Goal: Task Accomplishment & Management: Use online tool/utility

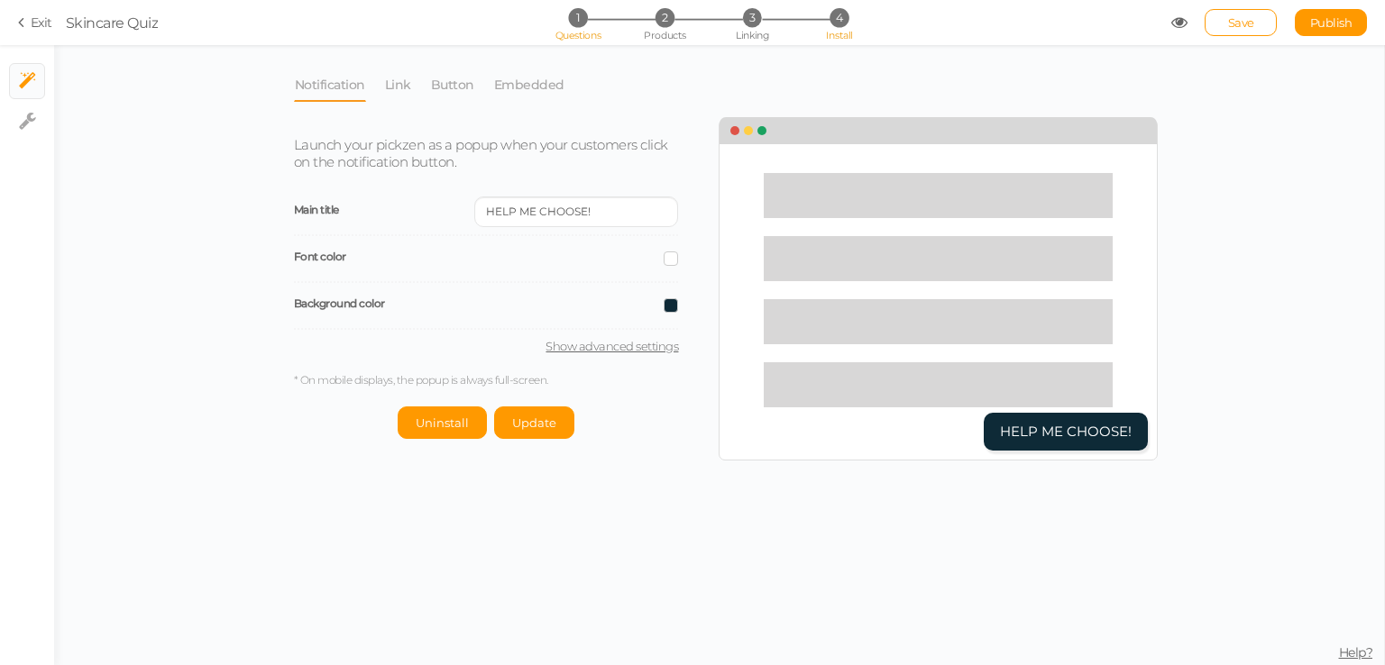
click at [608, 15] on li "1 Questions" at bounding box center [578, 17] width 84 height 19
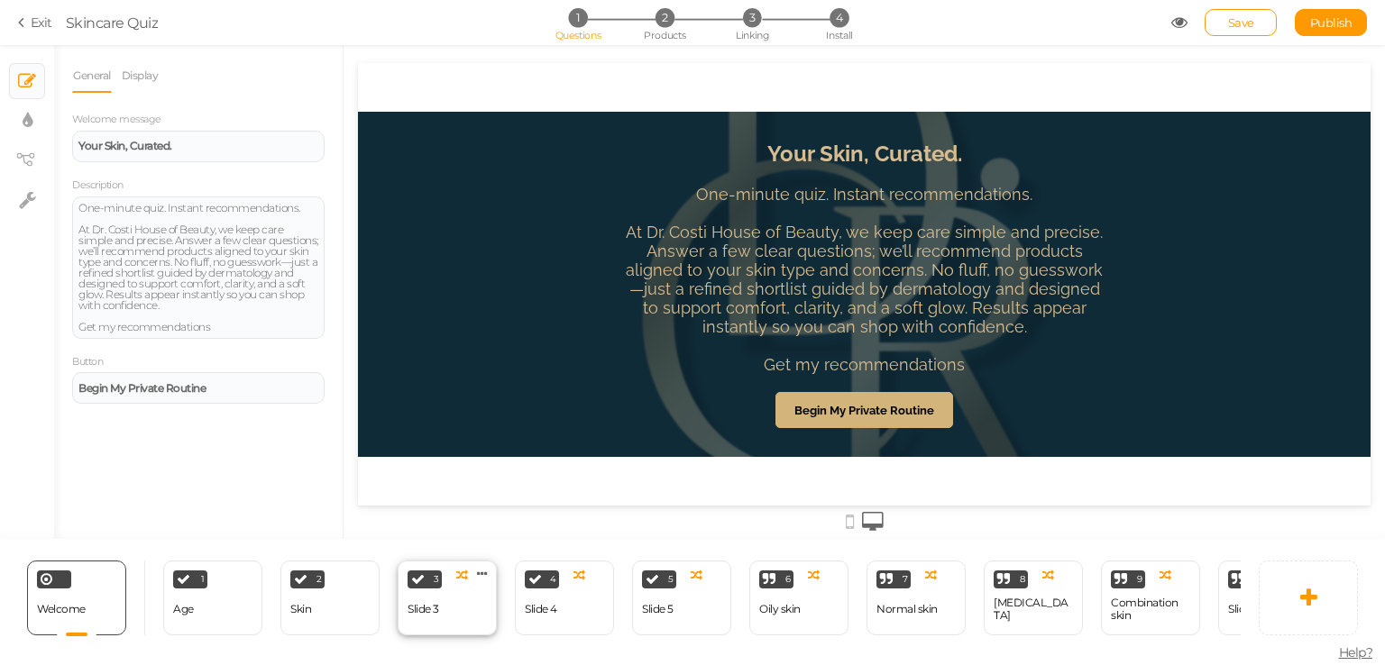
click at [451, 608] on div "3 Slide 3 × Define the conditions to show this slide. Clone Change type Delete" at bounding box center [447, 598] width 99 height 75
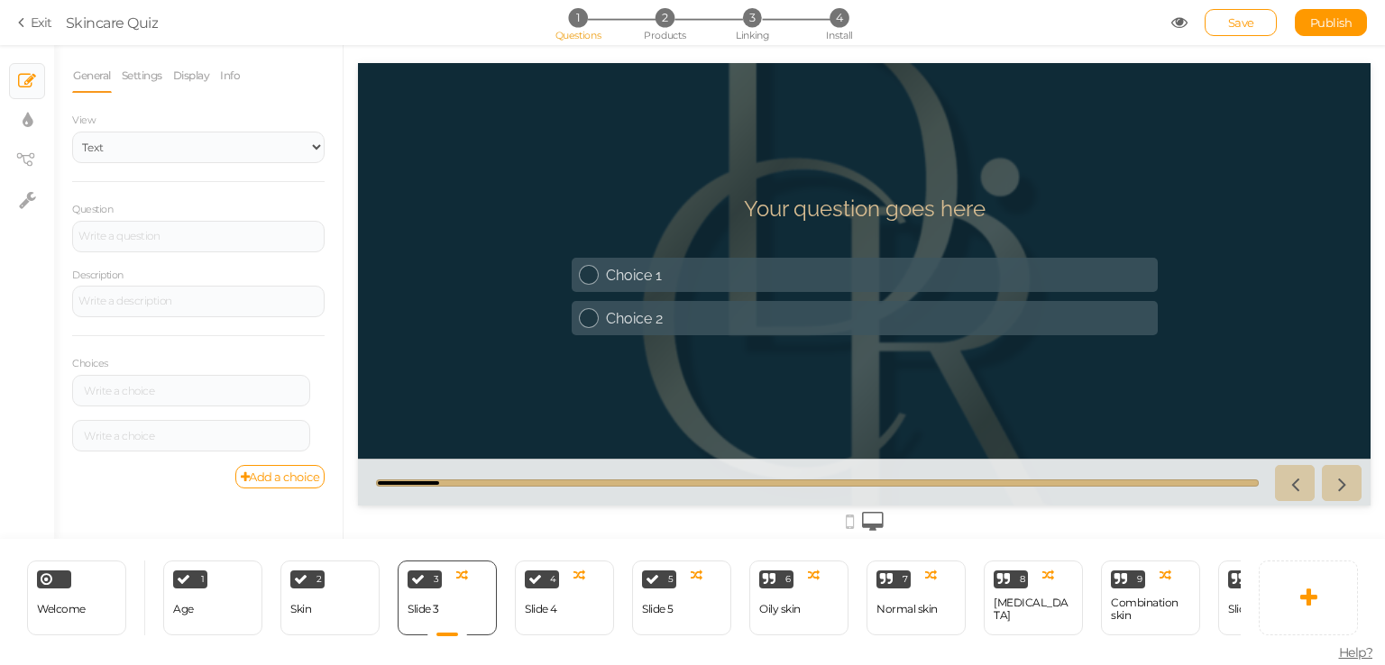
click at [805, 211] on h1 "Your question goes here" at bounding box center [865, 218] width 242 height 44
click at [178, 222] on div at bounding box center [198, 237] width 252 height 32
paste div
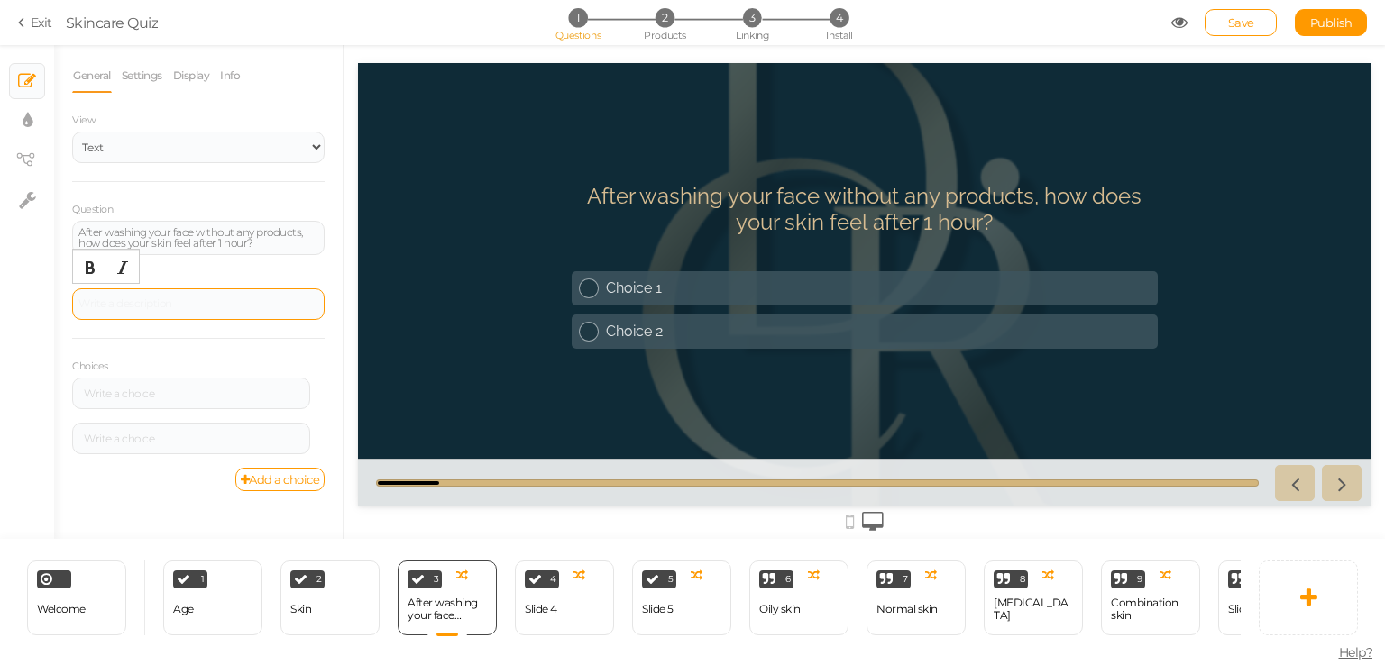
click at [137, 300] on div at bounding box center [198, 305] width 252 height 32
click at [206, 281] on div "Description" at bounding box center [198, 295] width 252 height 52
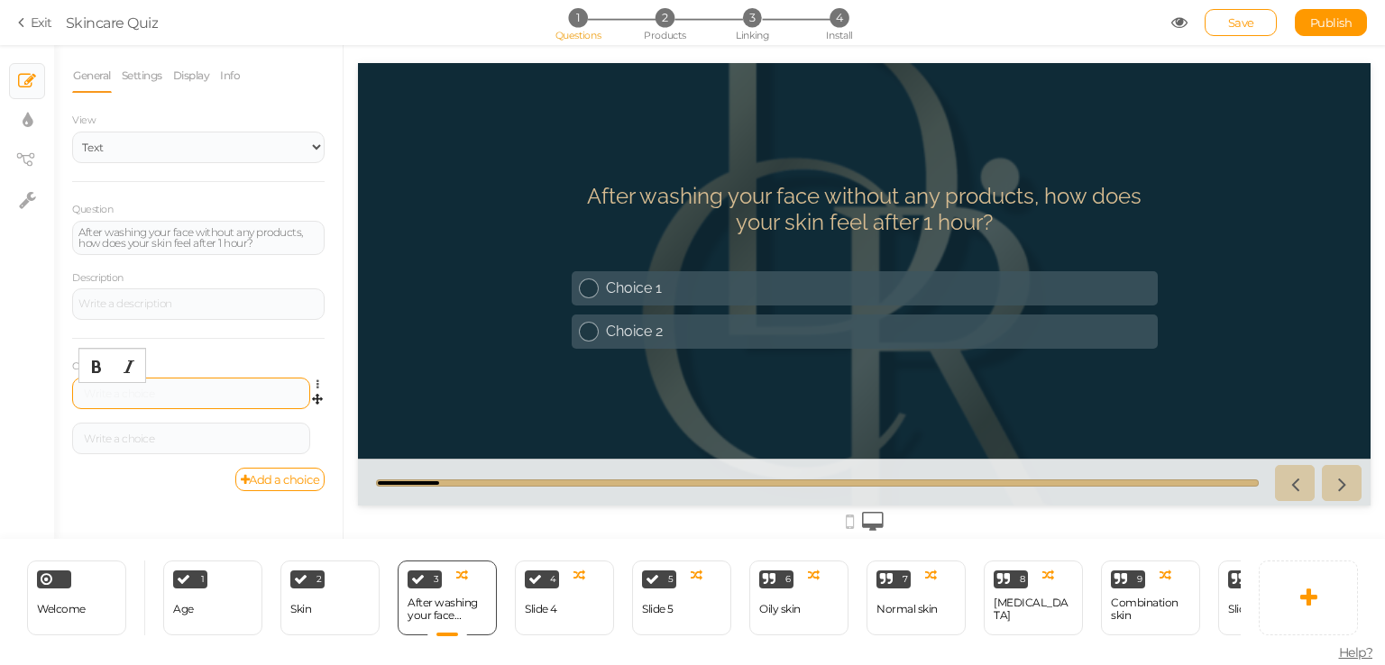
click at [172, 392] on div at bounding box center [190, 394] width 225 height 11
click at [102, 391] on div "Oily & Shiny" at bounding box center [190, 394] width 225 height 11
click at [149, 434] on div at bounding box center [190, 439] width 225 height 11
click at [292, 489] on link "Add a choice" at bounding box center [280, 479] width 90 height 23
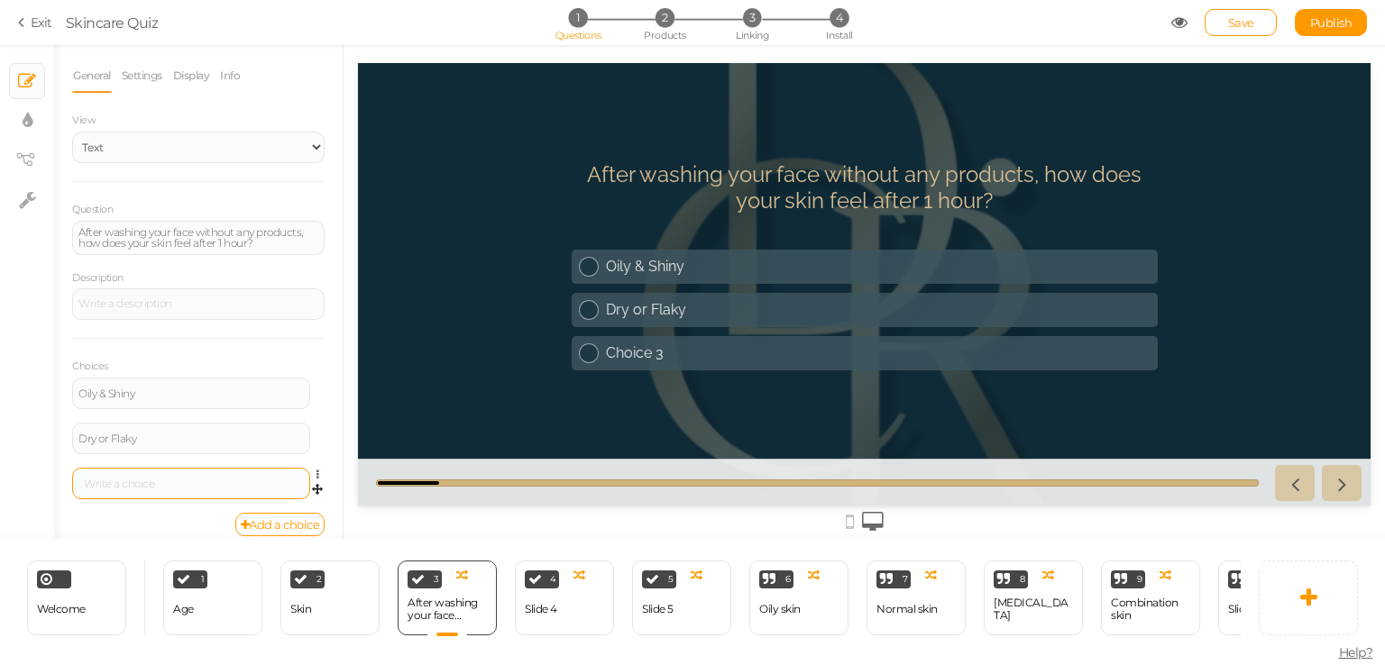
click at [151, 482] on div at bounding box center [190, 484] width 225 height 11
click at [545, 623] on div "4 Slide 4 × Define the conditions to show this slide. Clone Change type Delete" at bounding box center [564, 598] width 99 height 75
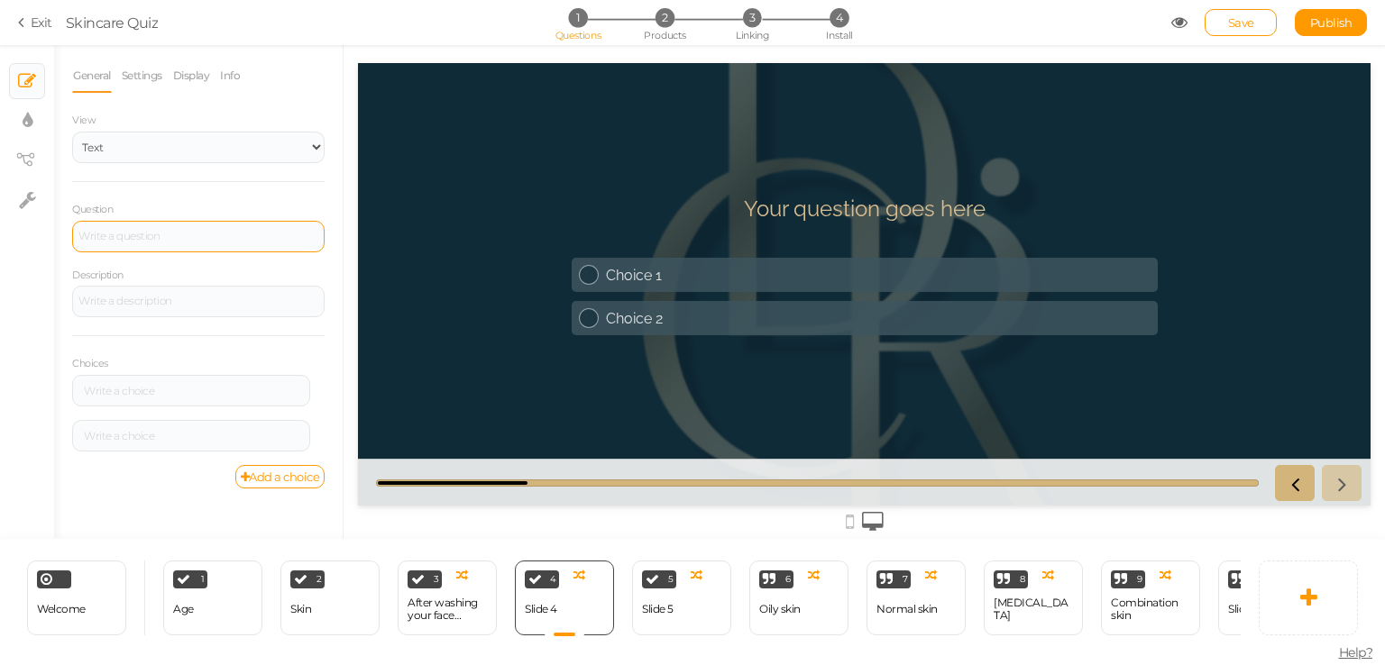
click at [132, 235] on div at bounding box center [198, 237] width 252 height 32
paste div
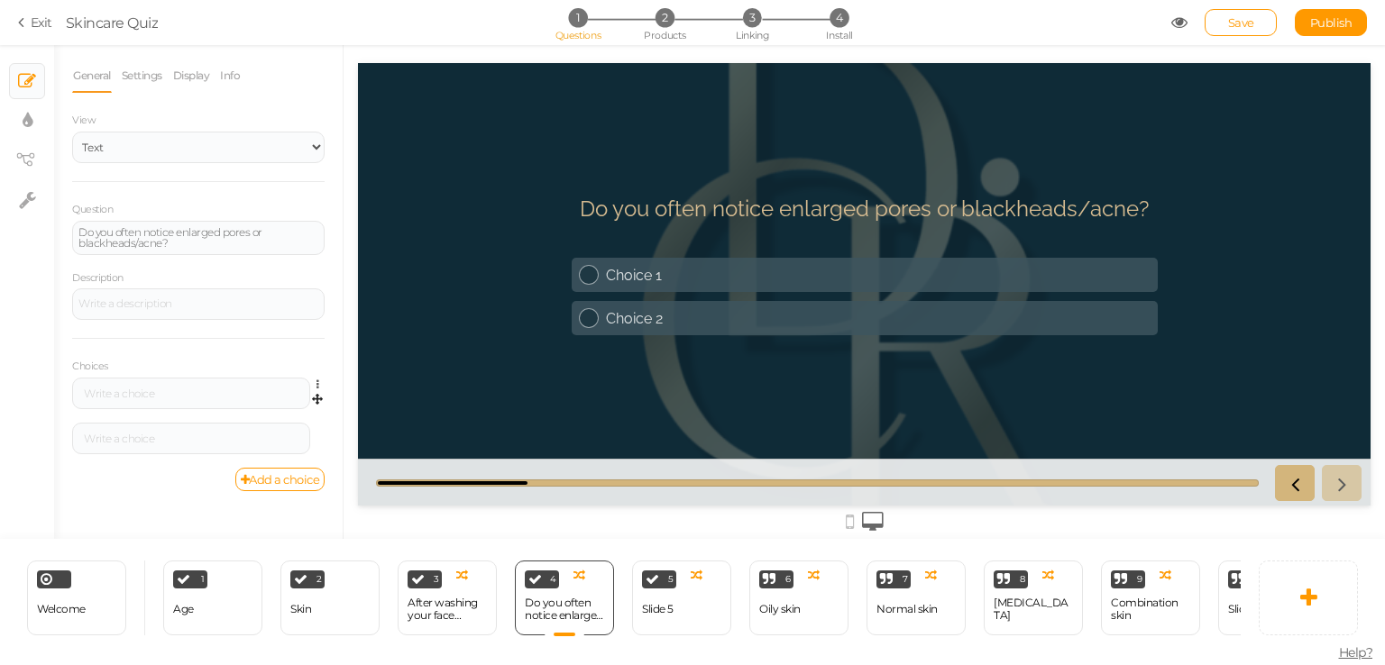
click at [155, 408] on div "Settings Delete" at bounding box center [198, 400] width 252 height 45
click at [119, 375] on div "Choices Settings Delete Settings Delete" at bounding box center [198, 403] width 252 height 130
click at [124, 389] on div at bounding box center [190, 394] width 225 height 11
paste div
click at [149, 439] on div at bounding box center [190, 439] width 225 height 11
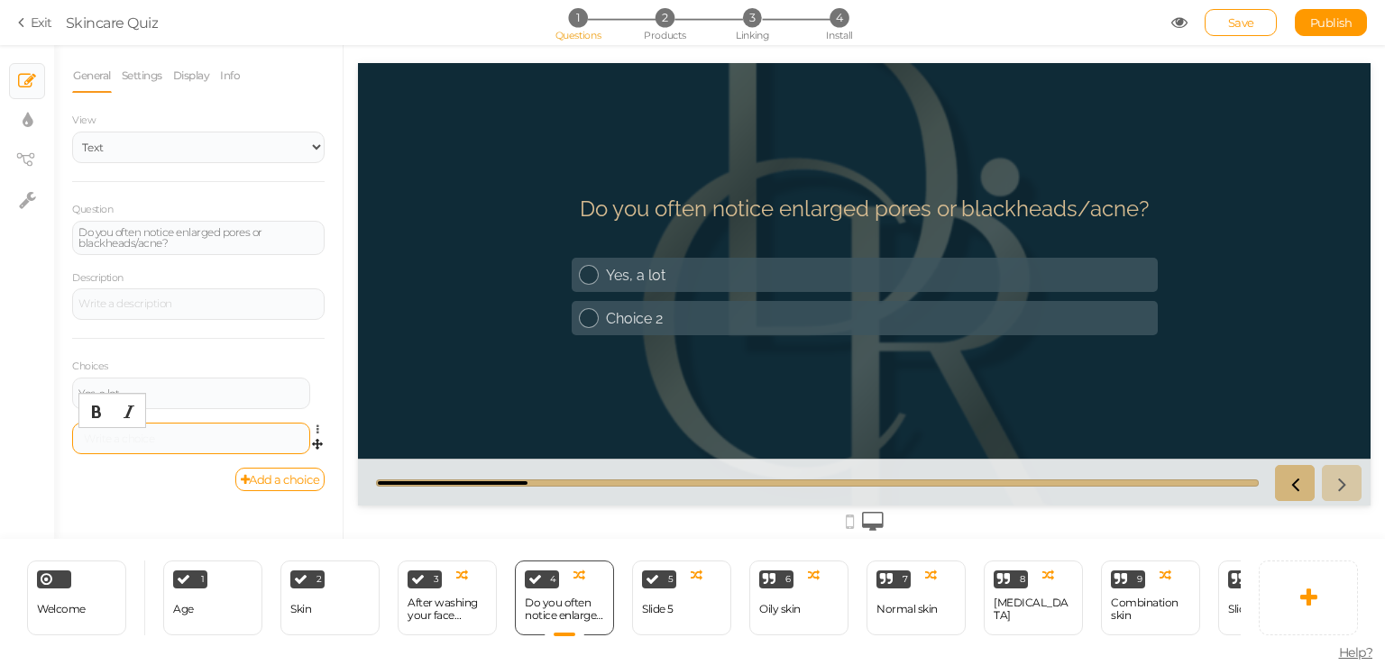
paste div
click at [274, 486] on link "Add a choice" at bounding box center [280, 479] width 90 height 23
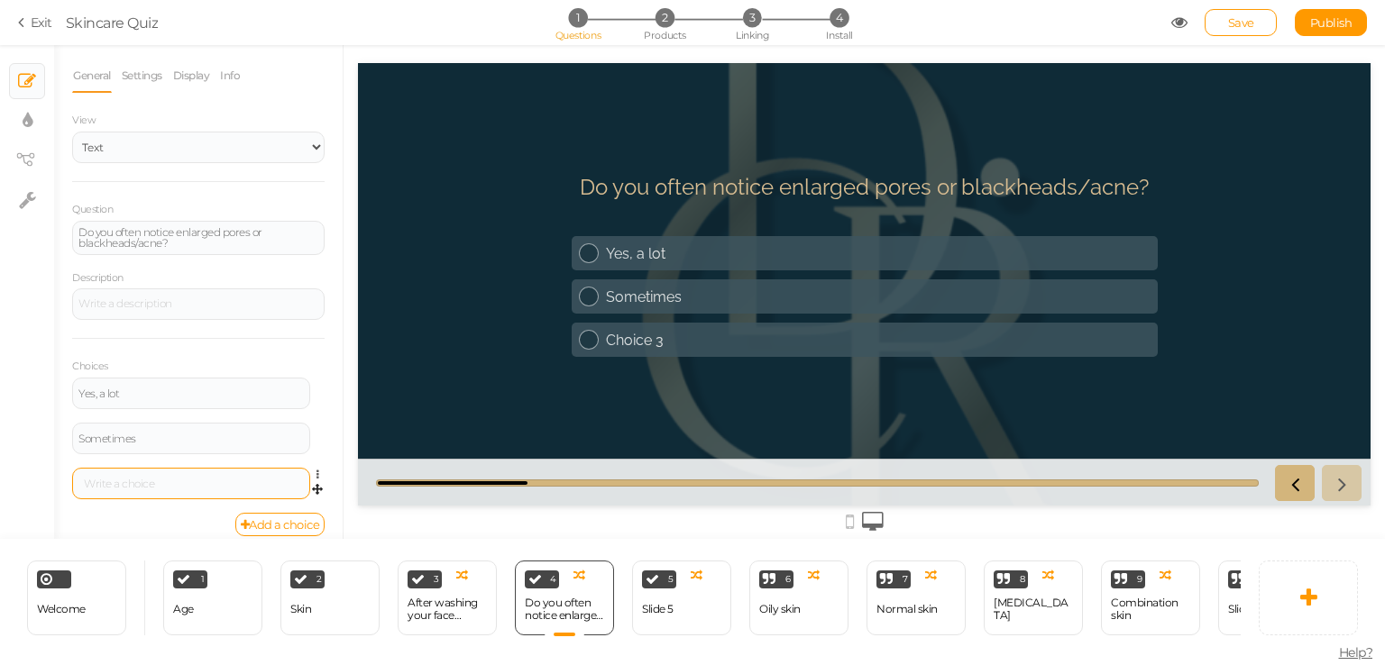
click at [144, 488] on div at bounding box center [191, 484] width 238 height 32
click at [198, 479] on div at bounding box center [190, 484] width 225 height 11
paste div
click at [678, 612] on div "5 Slide 5 × Define the conditions to show this slide. Clone Change type Delete" at bounding box center [681, 598] width 99 height 75
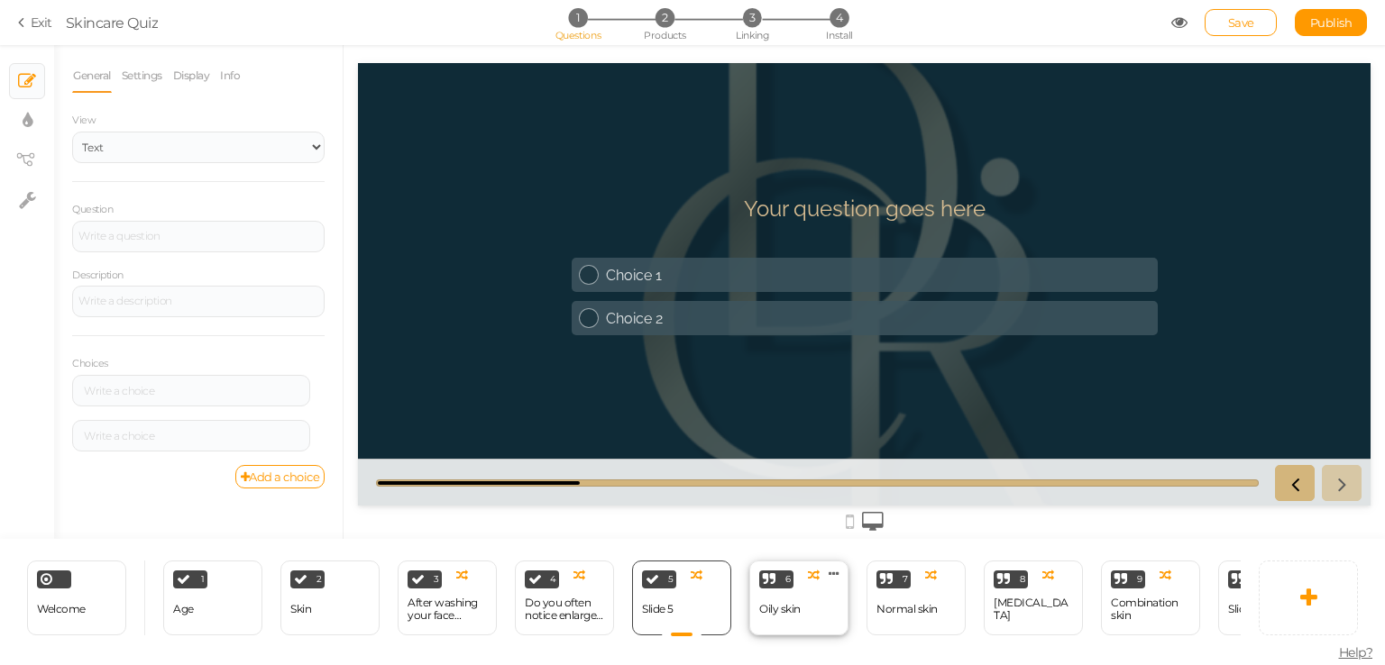
click at [760, 571] on div "6" at bounding box center [776, 580] width 34 height 18
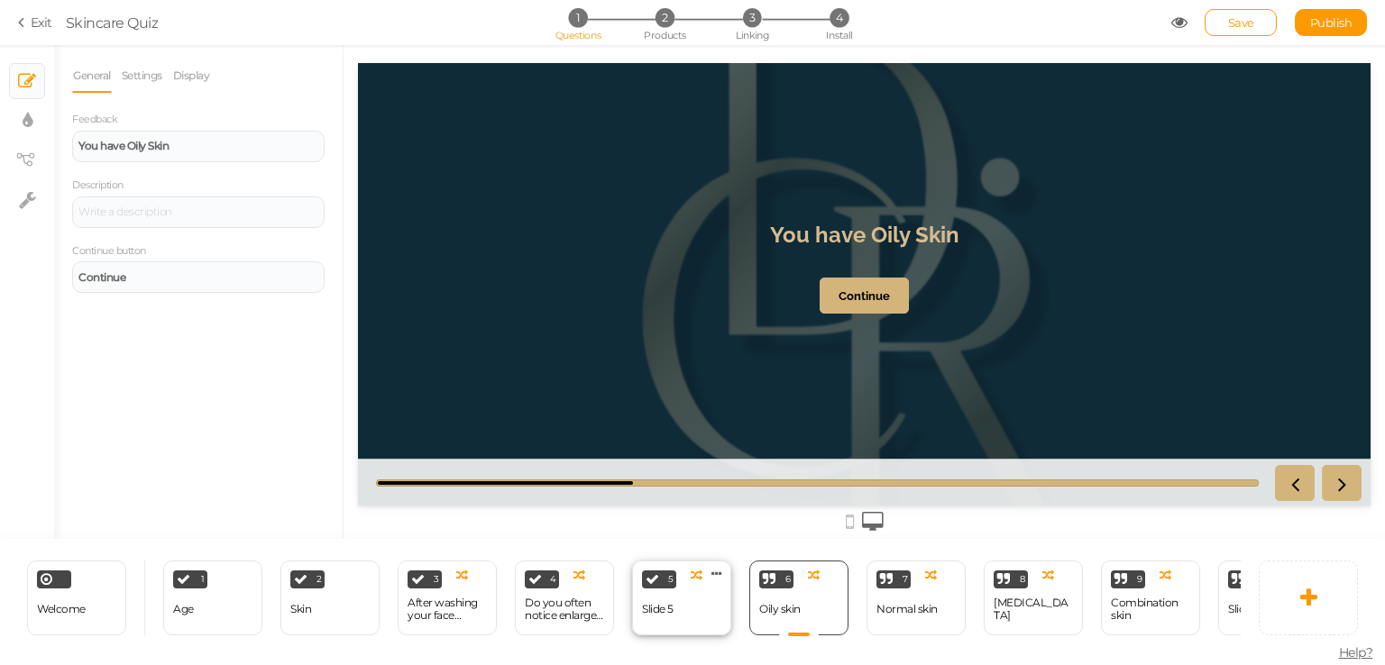
click at [663, 611] on div "Slide 5" at bounding box center [658, 610] width 32 height 32
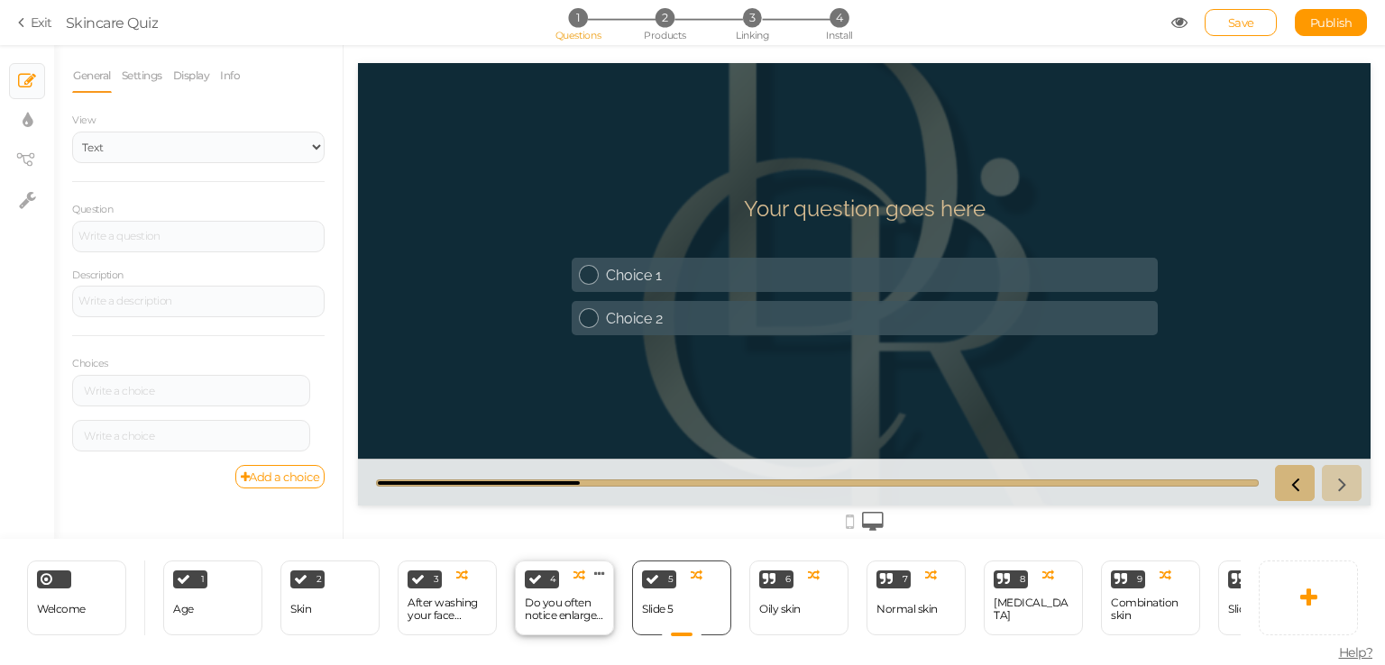
click at [576, 614] on div "Do you often notice enlarged pores or blackheads/acne?" at bounding box center [564, 609] width 79 height 25
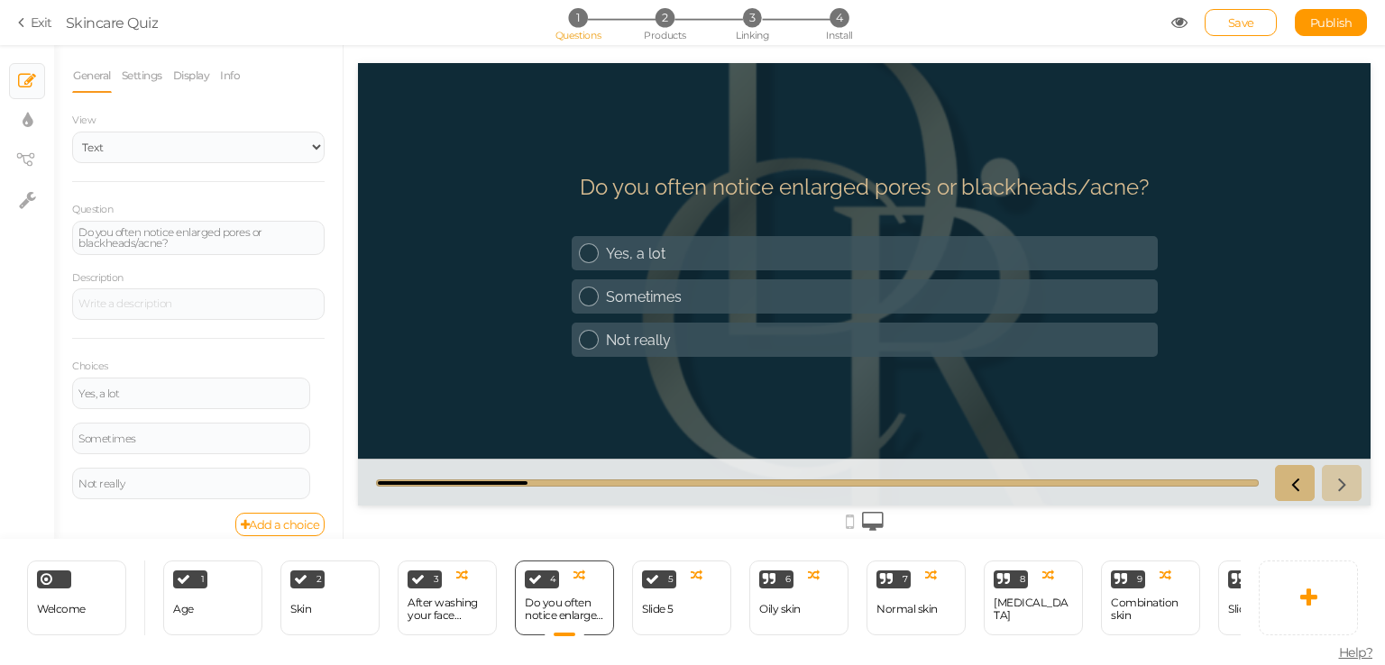
click at [4, 333] on div "× Slides × Display settings × View tree × Settings" at bounding box center [27, 292] width 54 height 494
click at [874, 520] on icon at bounding box center [873, 522] width 22 height 20
click at [848, 520] on icon at bounding box center [850, 522] width 8 height 20
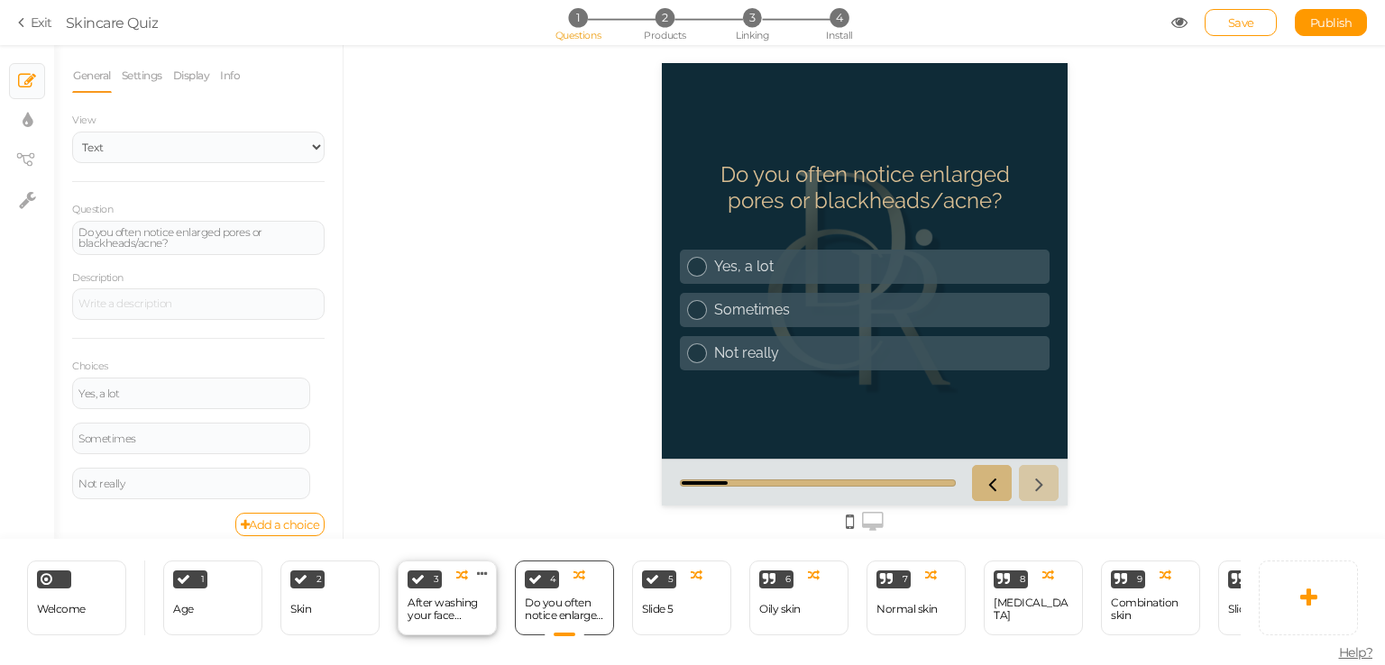
click at [415, 602] on div "After washing your face without any products, how does your skin feel after 1 h…" at bounding box center [447, 609] width 79 height 25
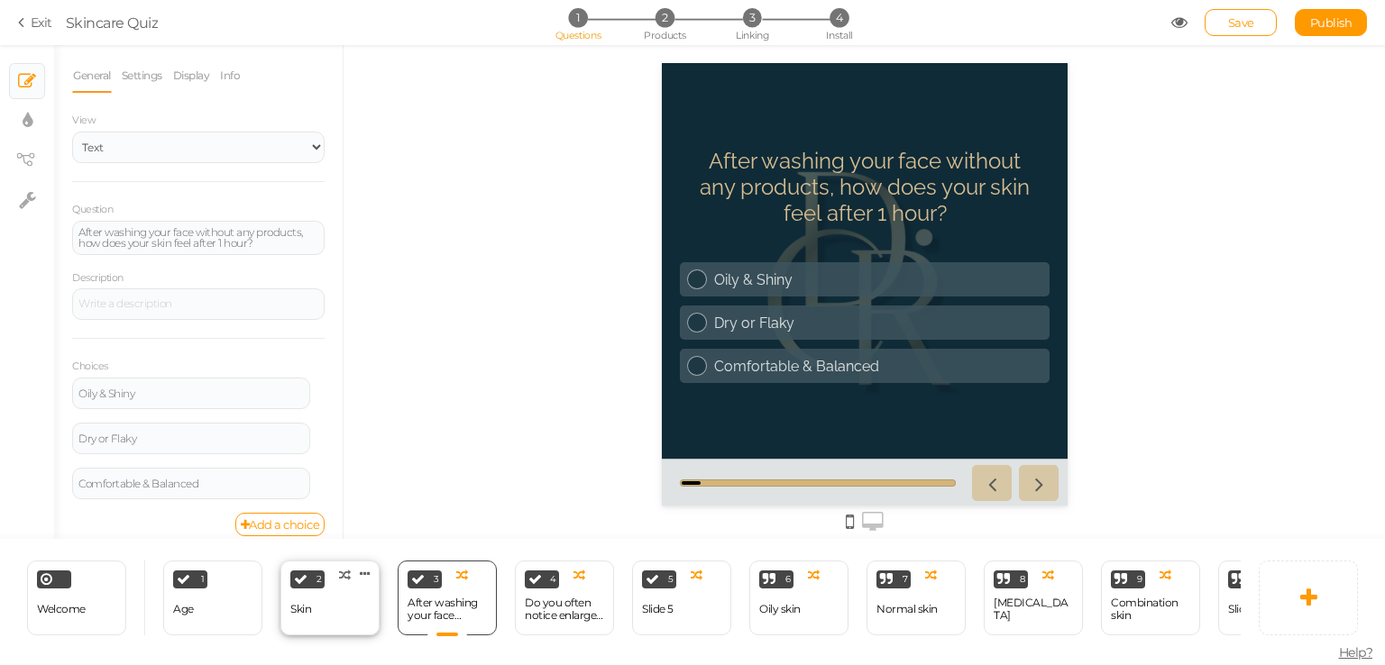
click at [340, 591] on div "2 Skin × Define the conditions to show this slide. Clone Change type Delete" at bounding box center [329, 598] width 99 height 75
select select "2"
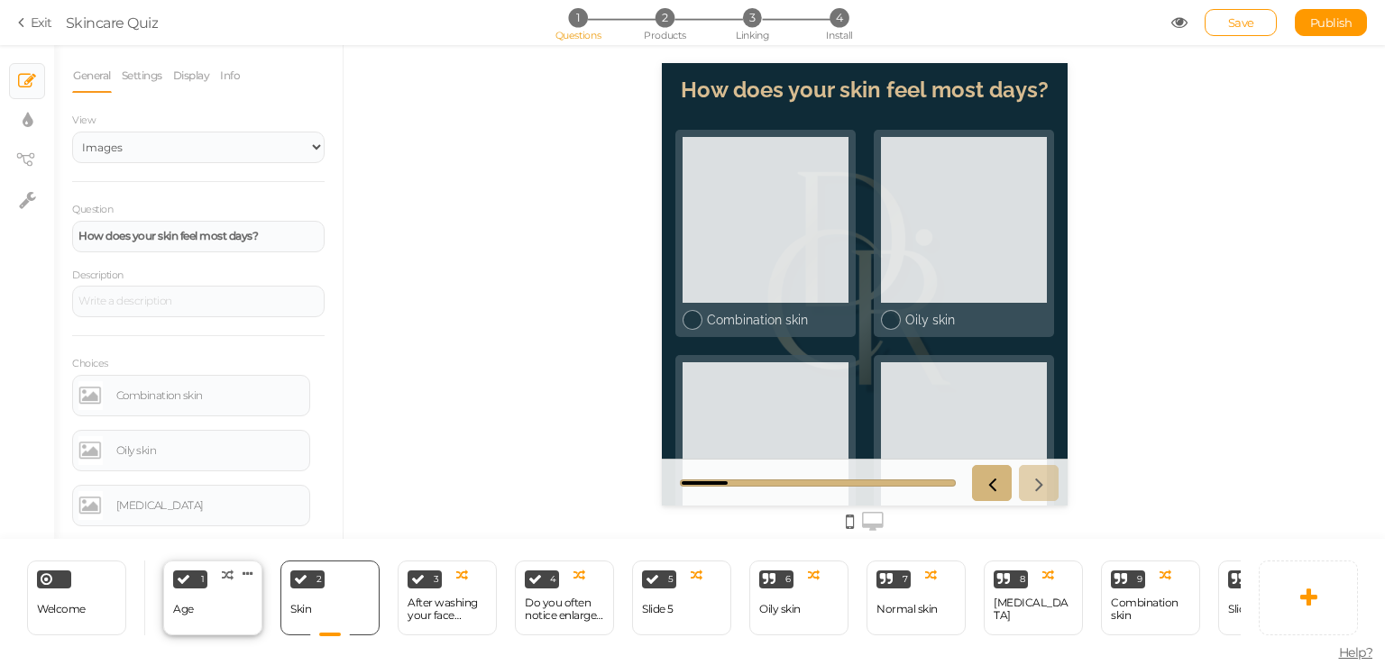
click at [215, 600] on div "1 Age × Define the conditions to show this slide. Clone Change type Delete" at bounding box center [212, 598] width 99 height 75
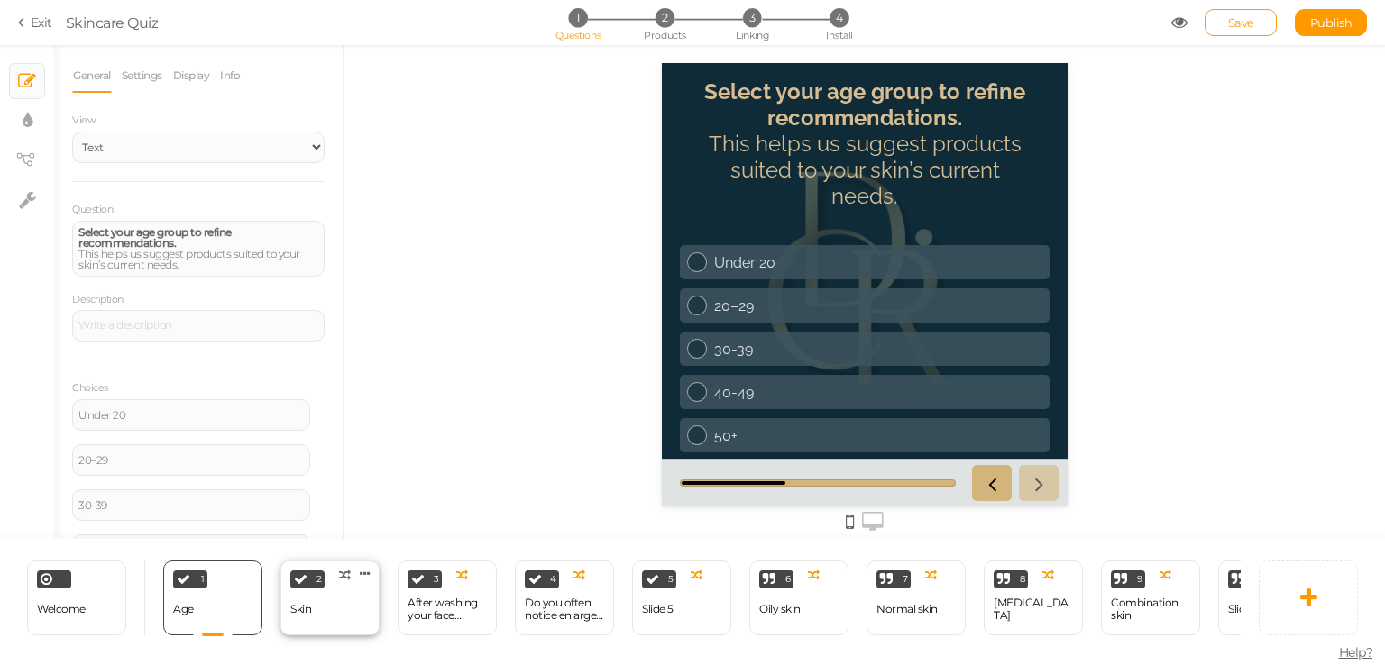
click at [344, 608] on div "2 Skin × Define the conditions to show this slide. Clone Change type Delete" at bounding box center [329, 598] width 99 height 75
select select "2"
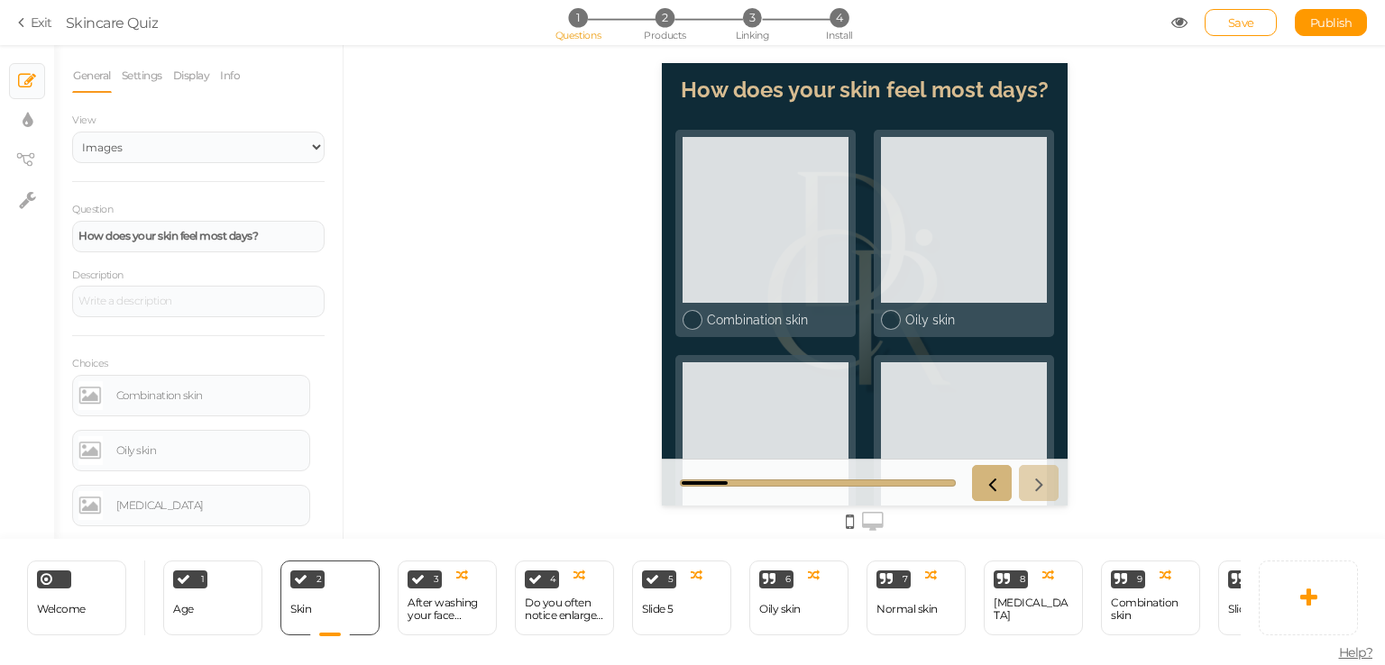
click at [711, 308] on div "Combination skin Oily skin [MEDICAL_DATA] Normal Skin [MEDICAL_DATA] I don't kn…" at bounding box center [864, 463] width 406 height 685
drag, startPoint x: 715, startPoint y: 97, endPoint x: 915, endPoint y: 115, distance: 200.9
click at [940, 97] on strong "How does your skin feel most days?" at bounding box center [864, 90] width 368 height 26
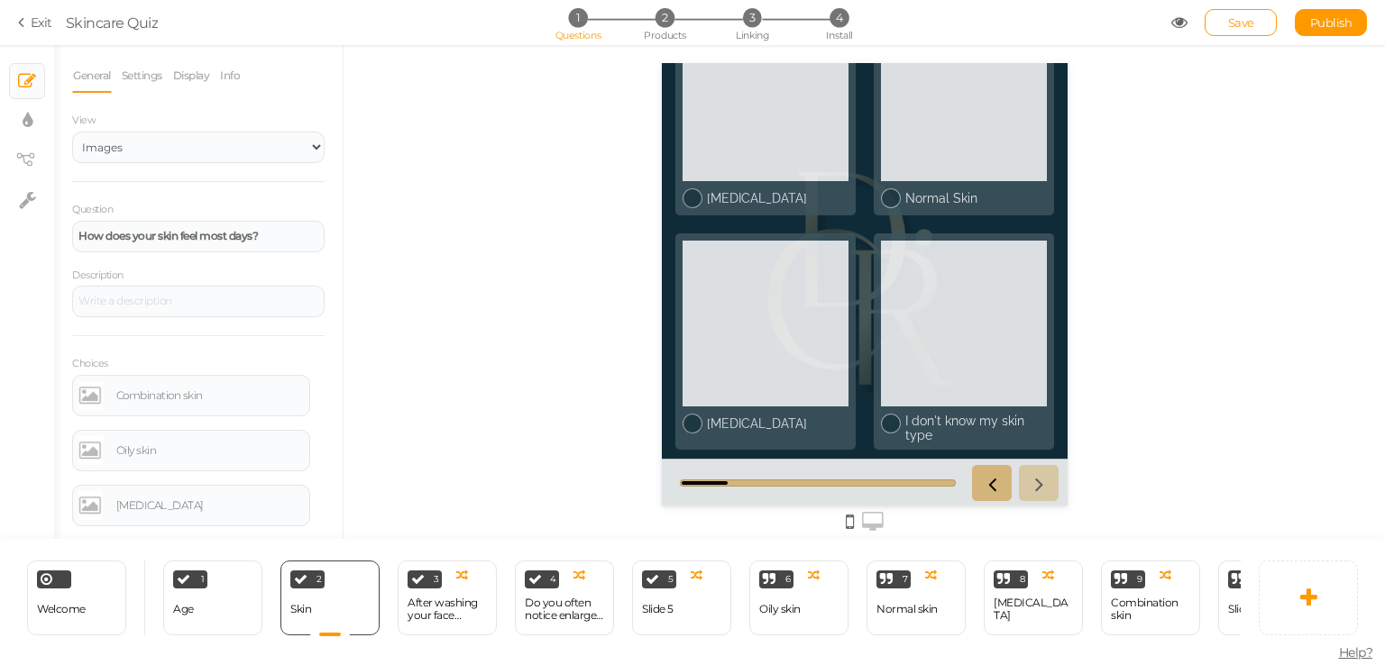
scroll to position [597, 0]
click at [881, 525] on icon at bounding box center [873, 522] width 22 height 20
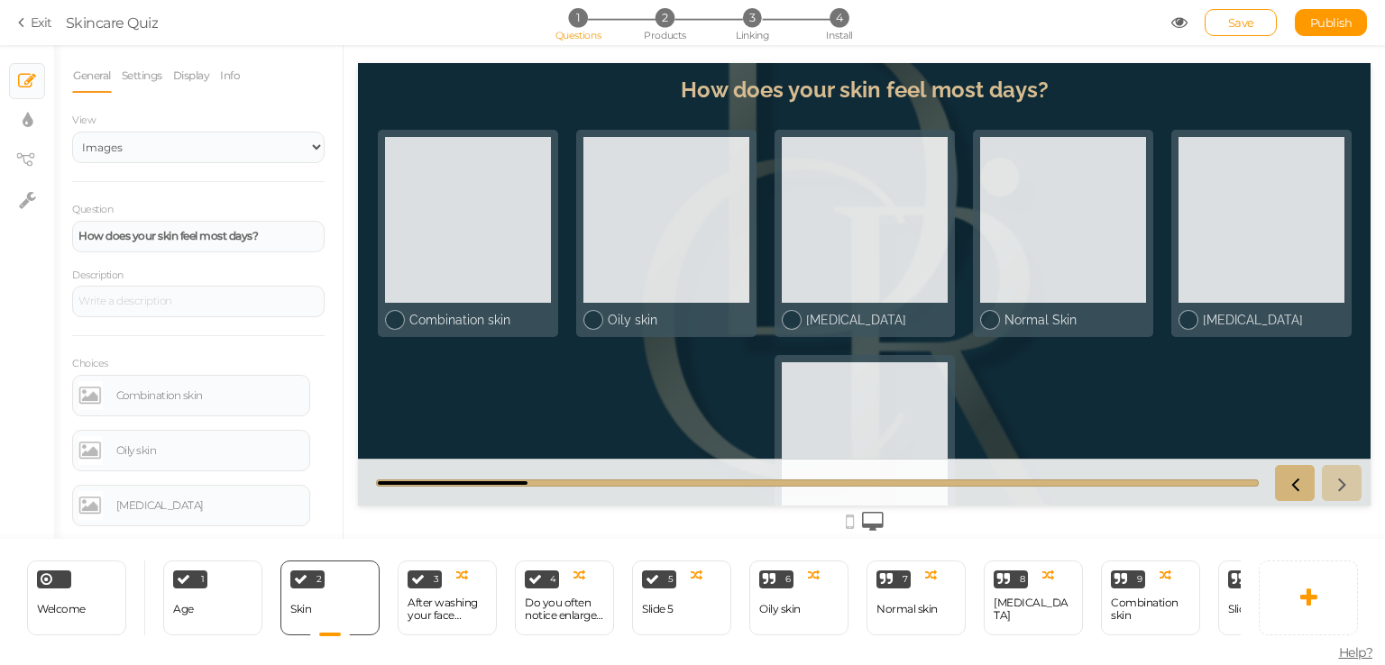
scroll to position [90, 0]
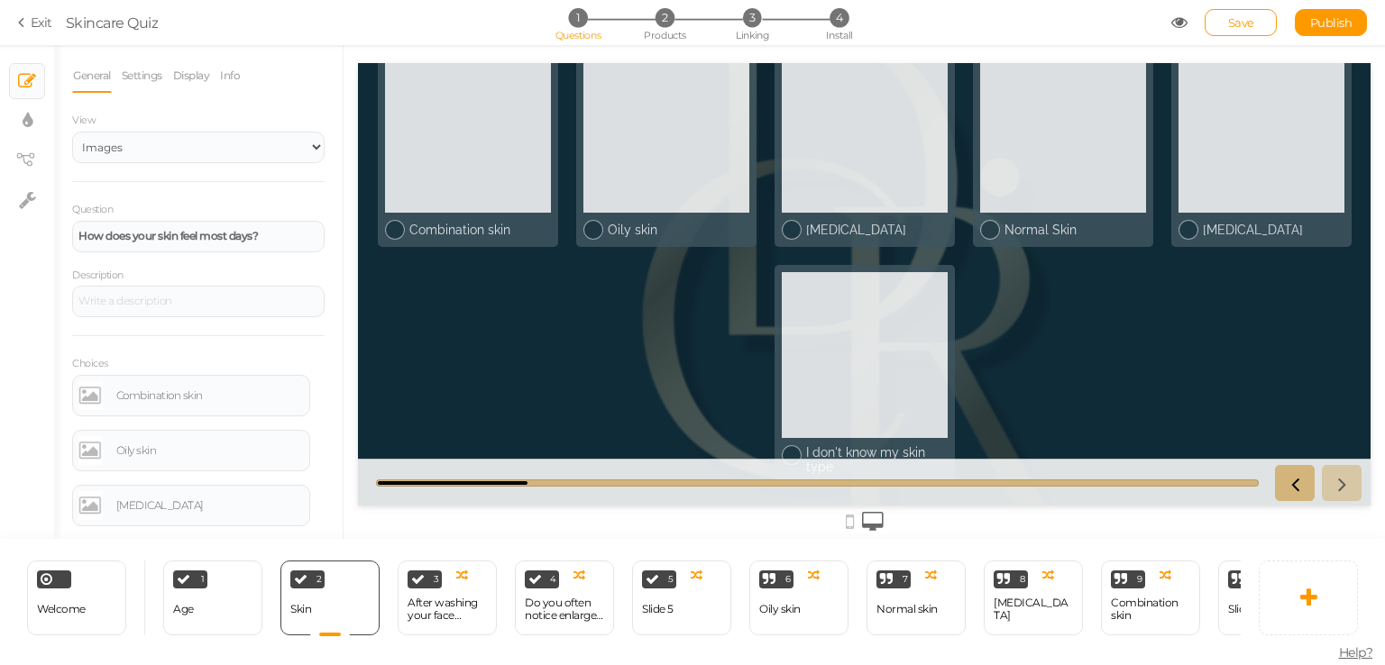
click at [12, 429] on div "× Slides × Display settings × View tree × Settings" at bounding box center [27, 292] width 54 height 494
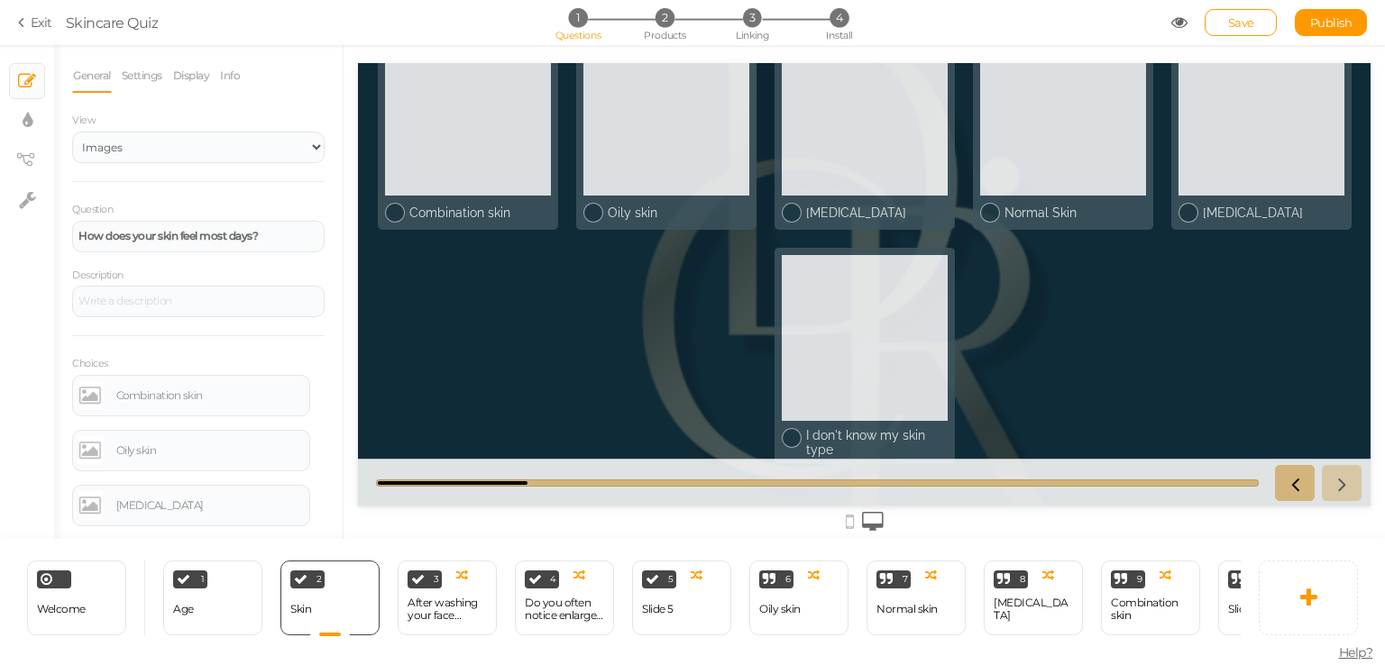
scroll to position [121, 0]
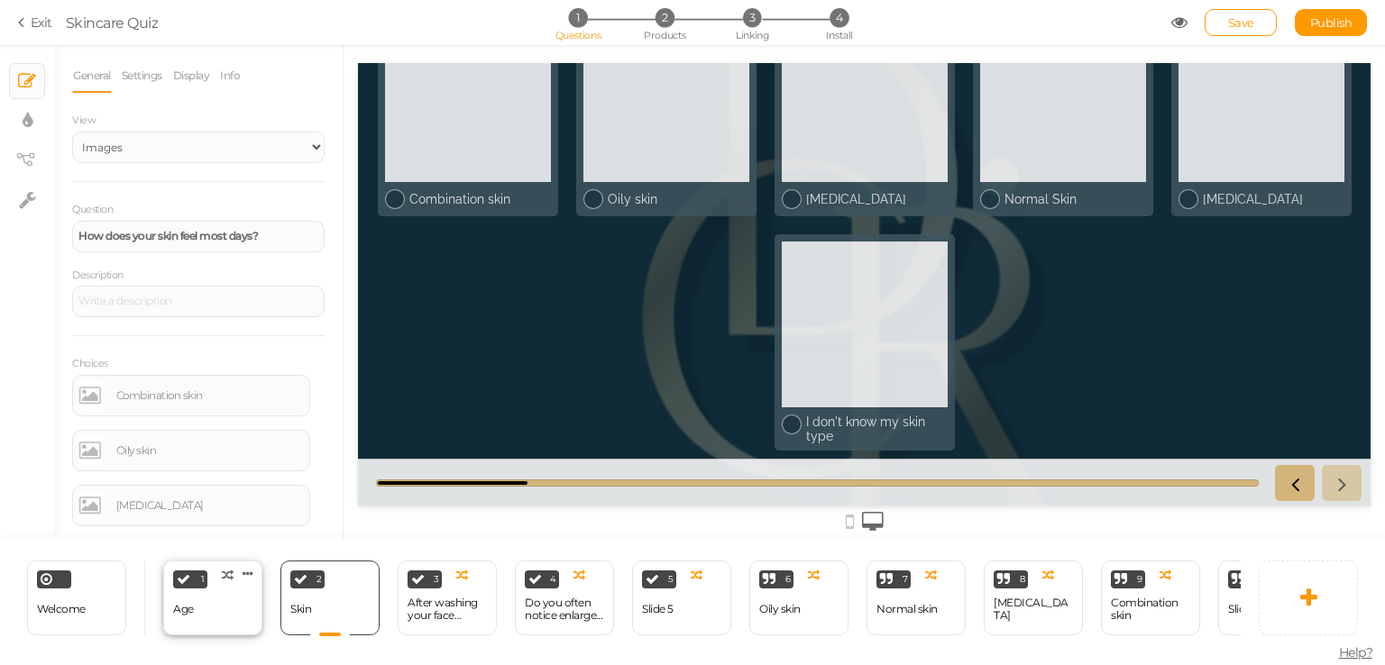
click at [188, 604] on div "Age" at bounding box center [183, 609] width 21 height 13
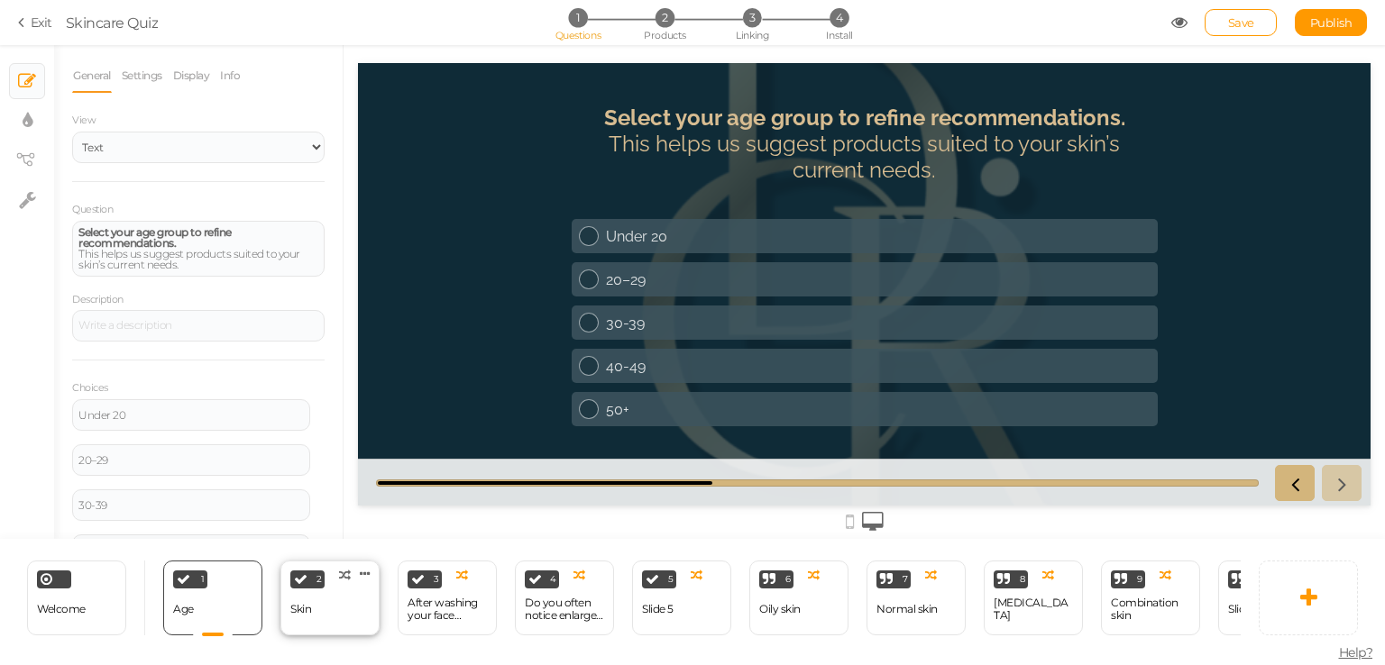
scroll to position [0, 0]
click at [331, 613] on div "2 Skin × Define the conditions to show this slide. Clone Change type Delete" at bounding box center [329, 598] width 99 height 75
select select "2"
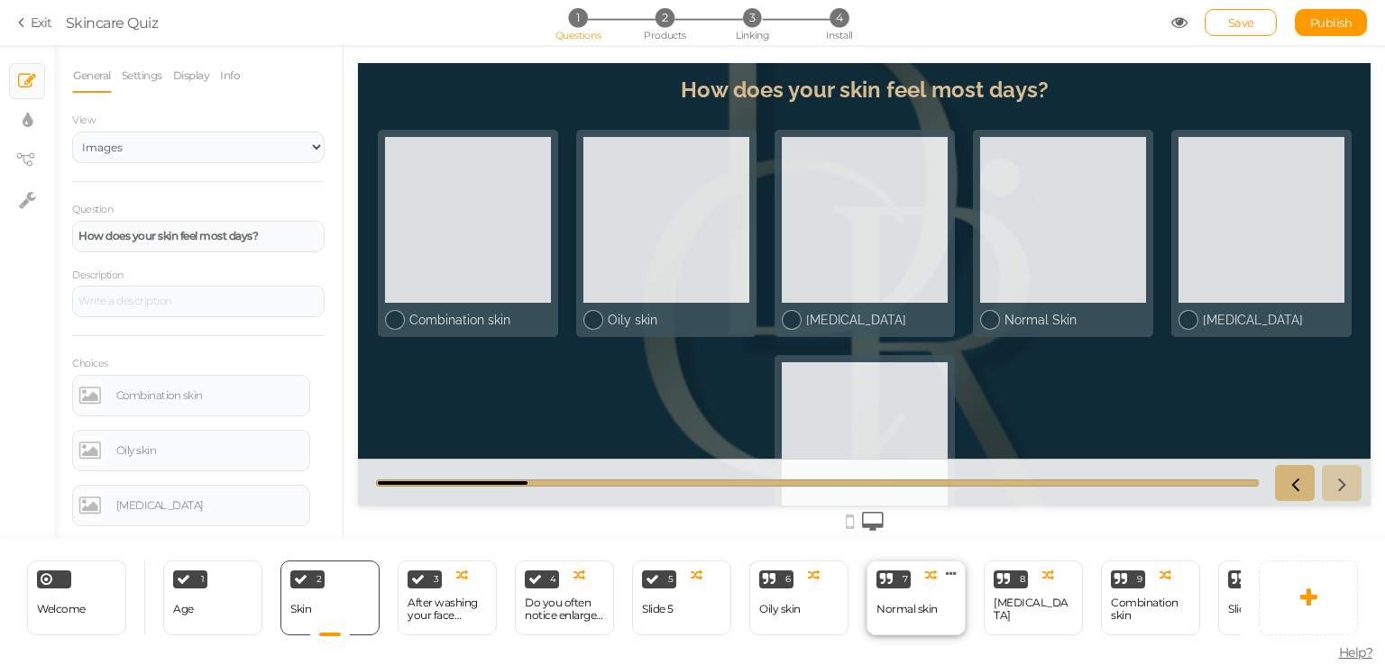
click at [938, 609] on div "7 Normal skin × Define the conditions to show this slide. Clone Change type Del…" at bounding box center [916, 598] width 99 height 75
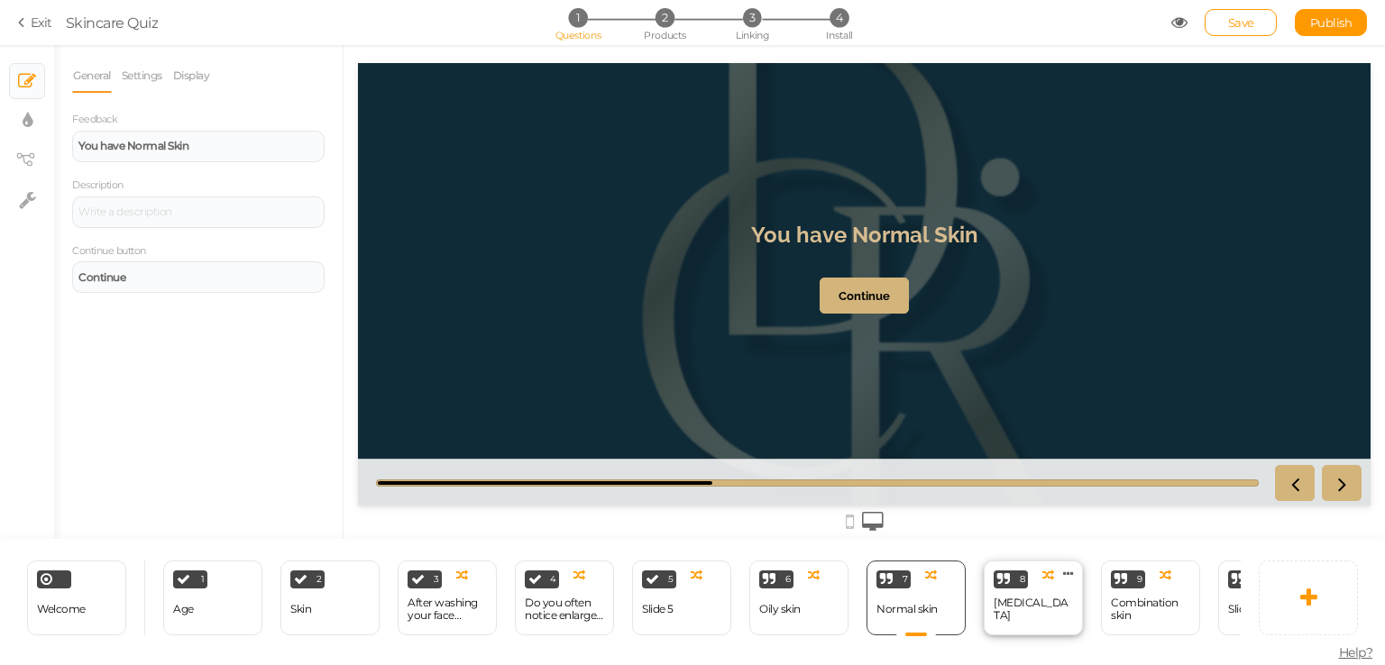
click at [1030, 614] on div "[MEDICAL_DATA]" at bounding box center [1033, 610] width 79 height 32
click at [1134, 614] on div "Combination skin" at bounding box center [1150, 609] width 79 height 25
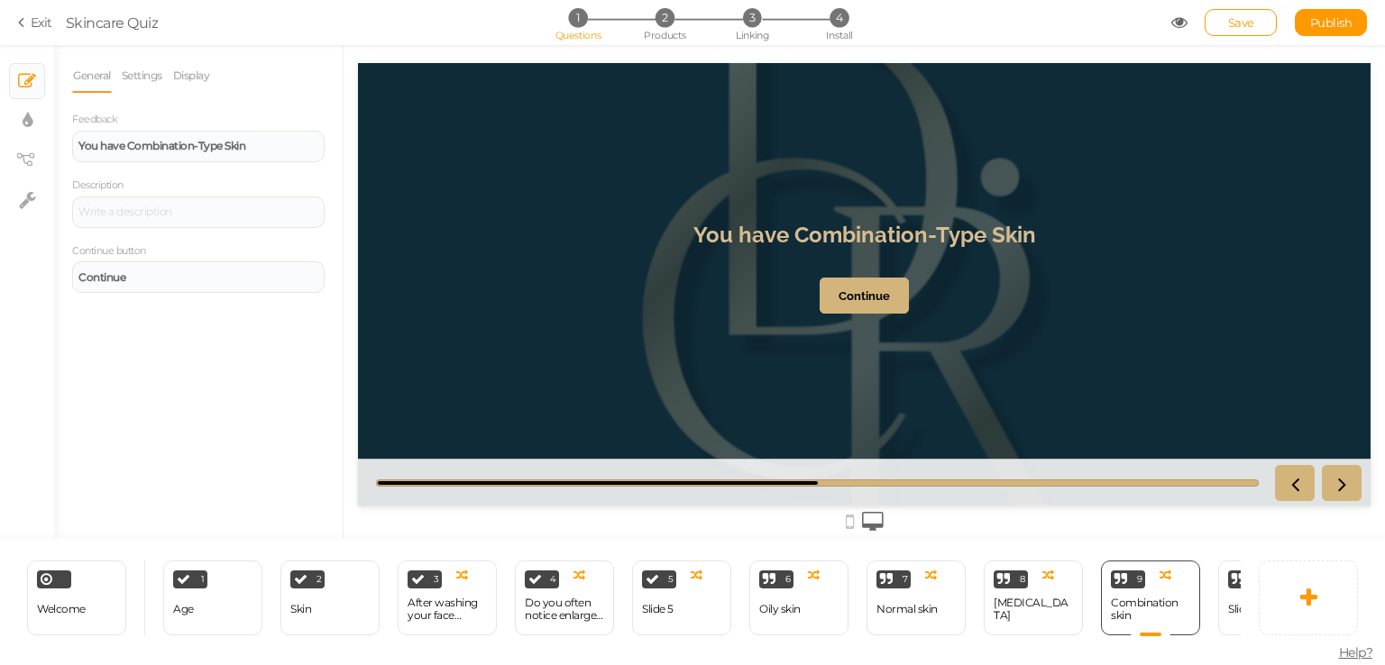
click at [850, 522] on icon at bounding box center [850, 522] width 8 height 20
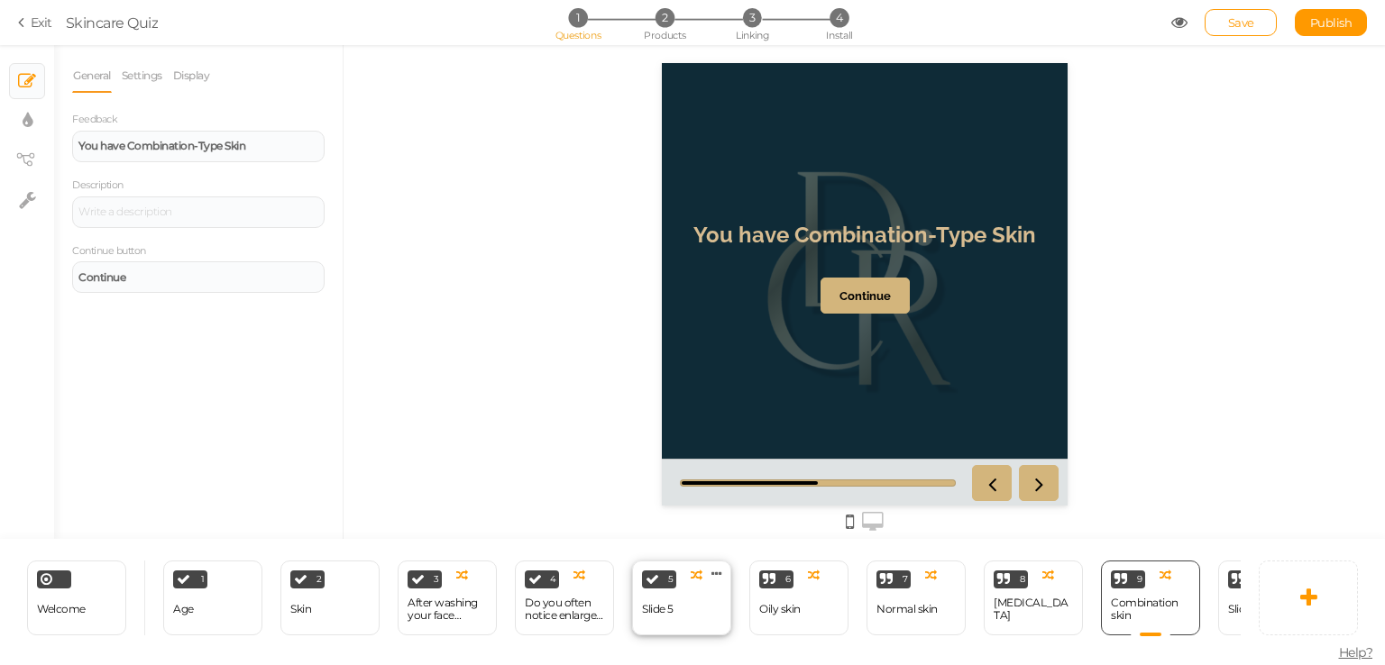
click at [644, 611] on div "Slide 5" at bounding box center [658, 610] width 32 height 32
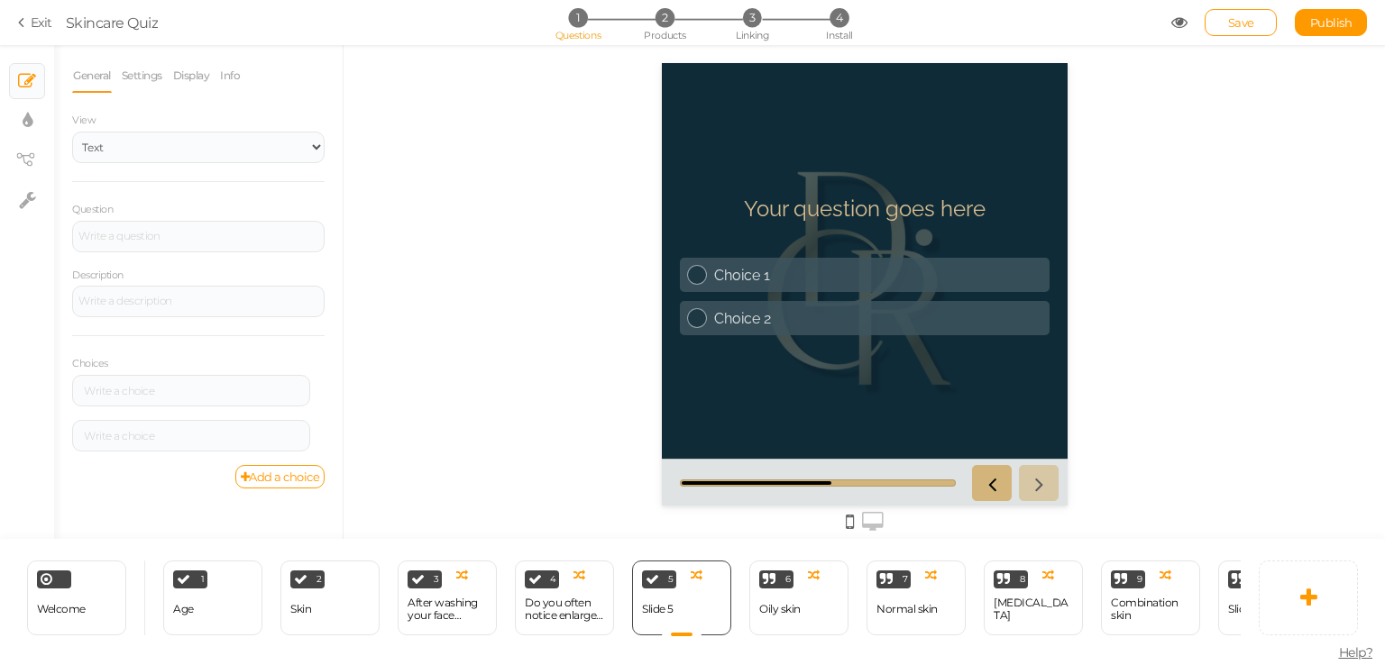
click at [1313, 229] on div at bounding box center [864, 292] width 1041 height 494
click at [675, 37] on span "Products" at bounding box center [665, 35] width 42 height 13
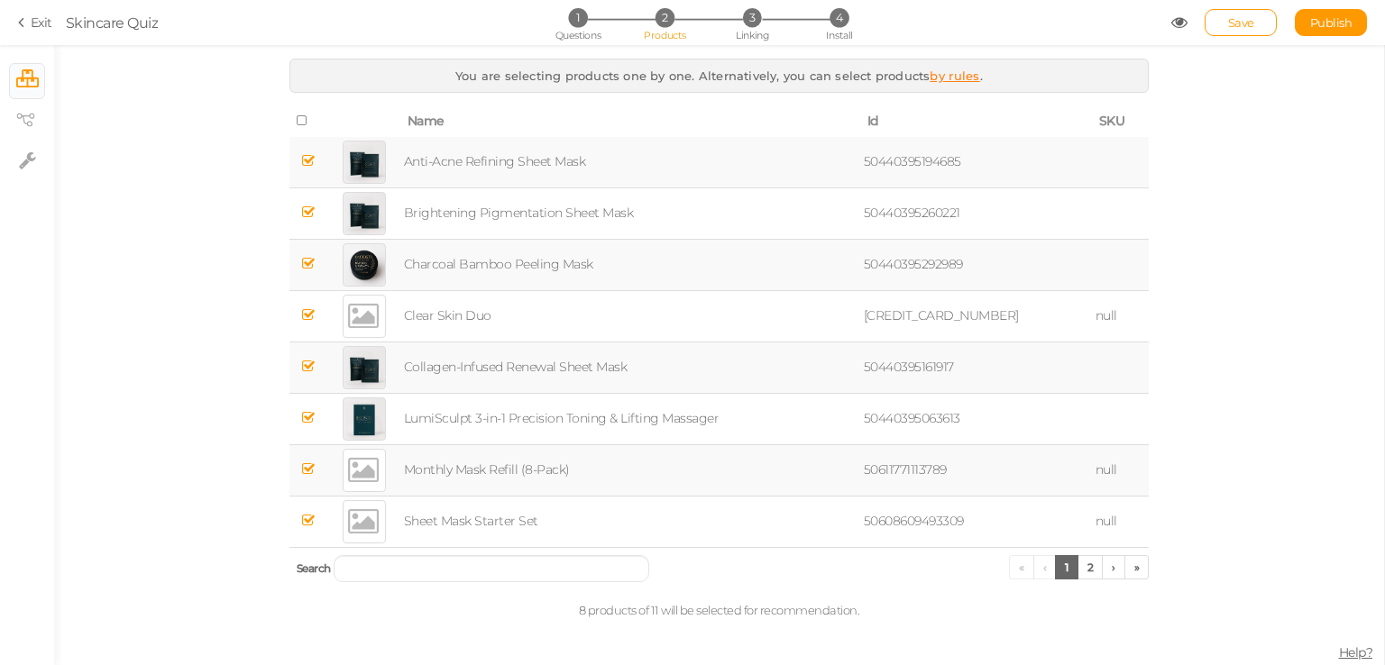
click at [732, 36] on div "1 Questions 2 Products 3 Linking 4 Install" at bounding box center [692, 24] width 378 height 32
click at [747, 26] on span "3" at bounding box center [752, 17] width 19 height 19
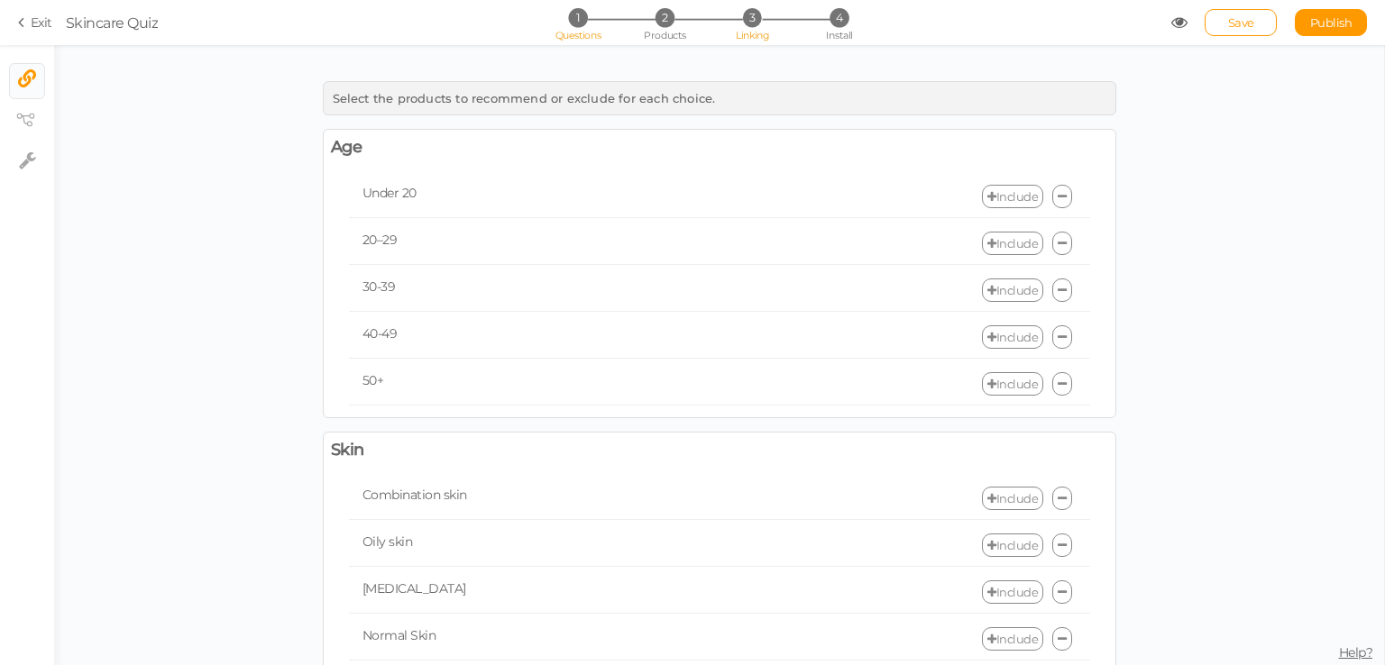
click at [572, 21] on span "1" at bounding box center [577, 17] width 19 height 19
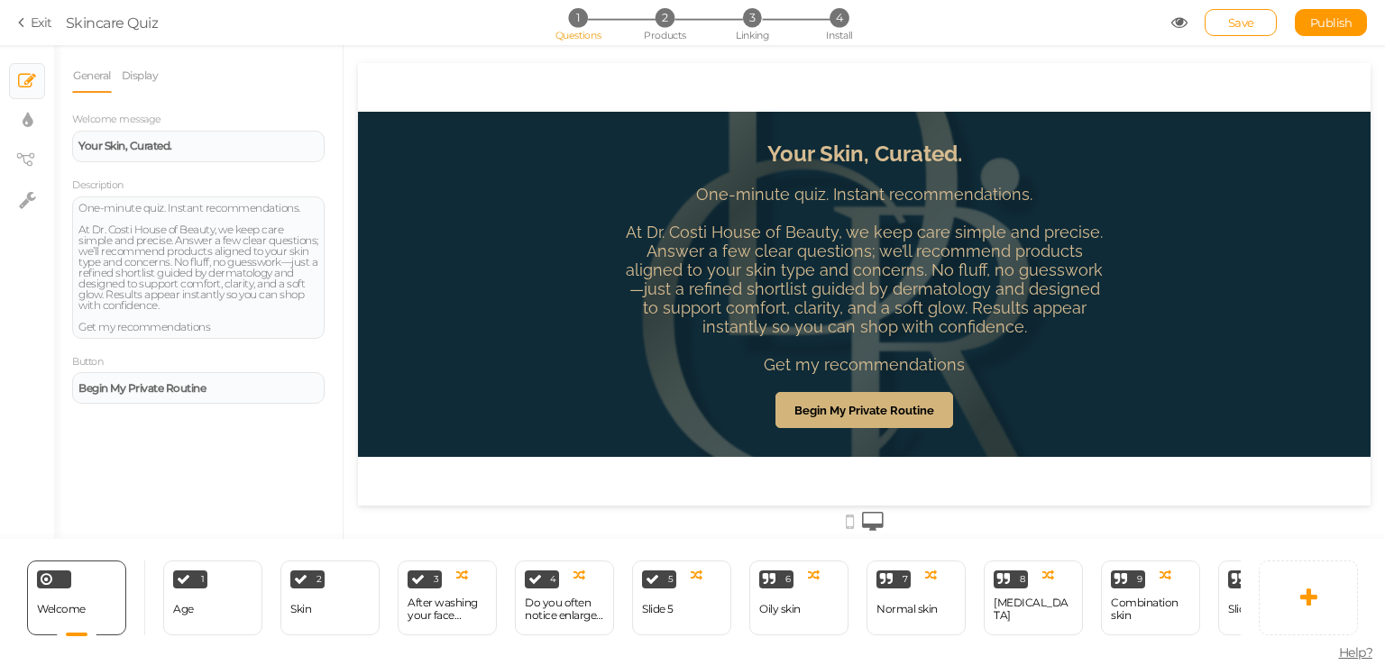
click at [741, 145] on header "Your Skin, Curated. One-minute quiz. Instant recommendations. At Dr. Costi Hous…" at bounding box center [864, 267] width 483 height 252
click at [863, 408] on strong "Begin My Private Routine" at bounding box center [864, 411] width 140 height 14
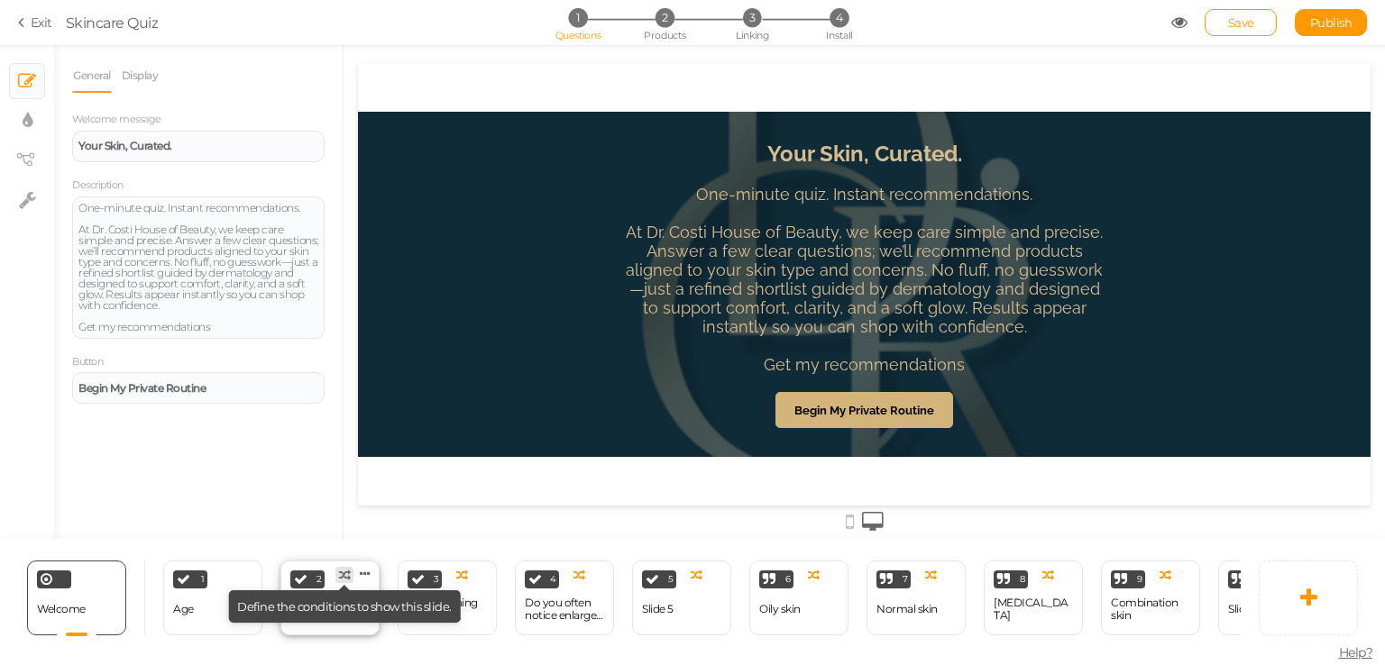
click at [357, 613] on tip "× Define the conditions to show this slide." at bounding box center [344, 607] width 233 height 32
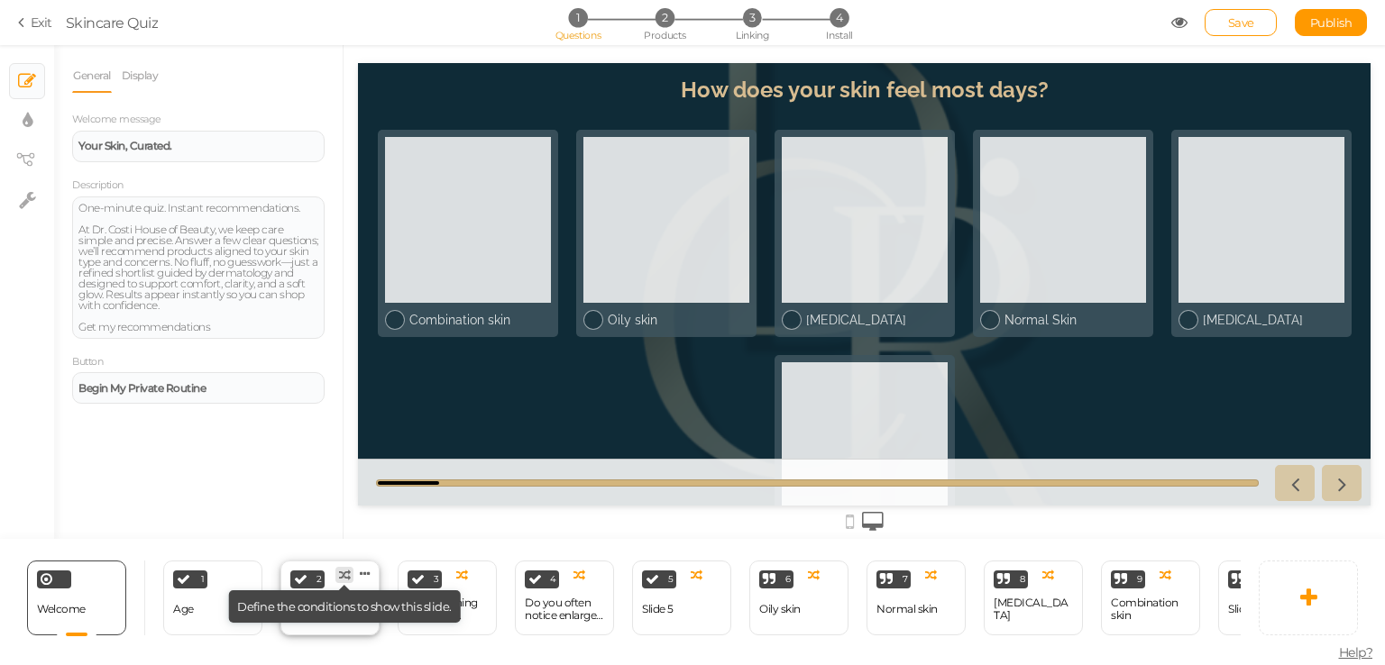
select select "2"
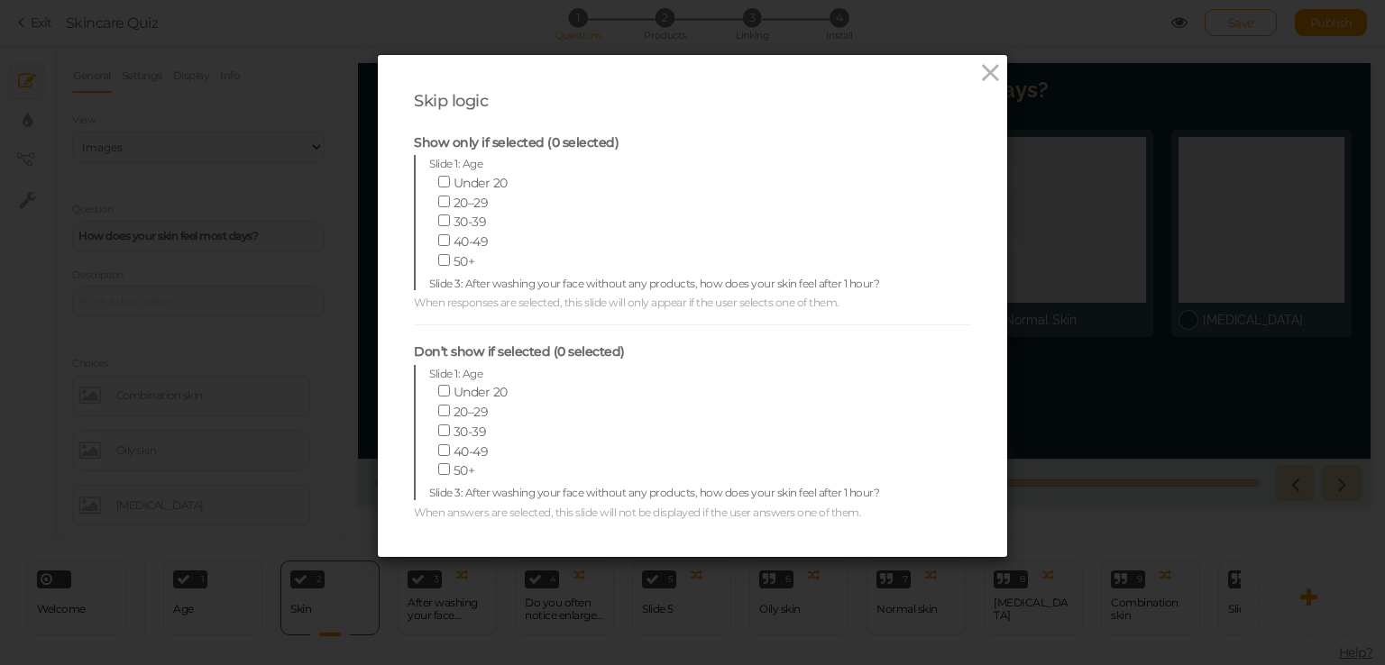
click at [257, 420] on div "Skip logic Show only if selected (0 selected) Slide 1: Age Under 20 20–29 30-39…" at bounding box center [692, 332] width 1385 height 665
click at [981, 65] on icon at bounding box center [990, 73] width 26 height 27
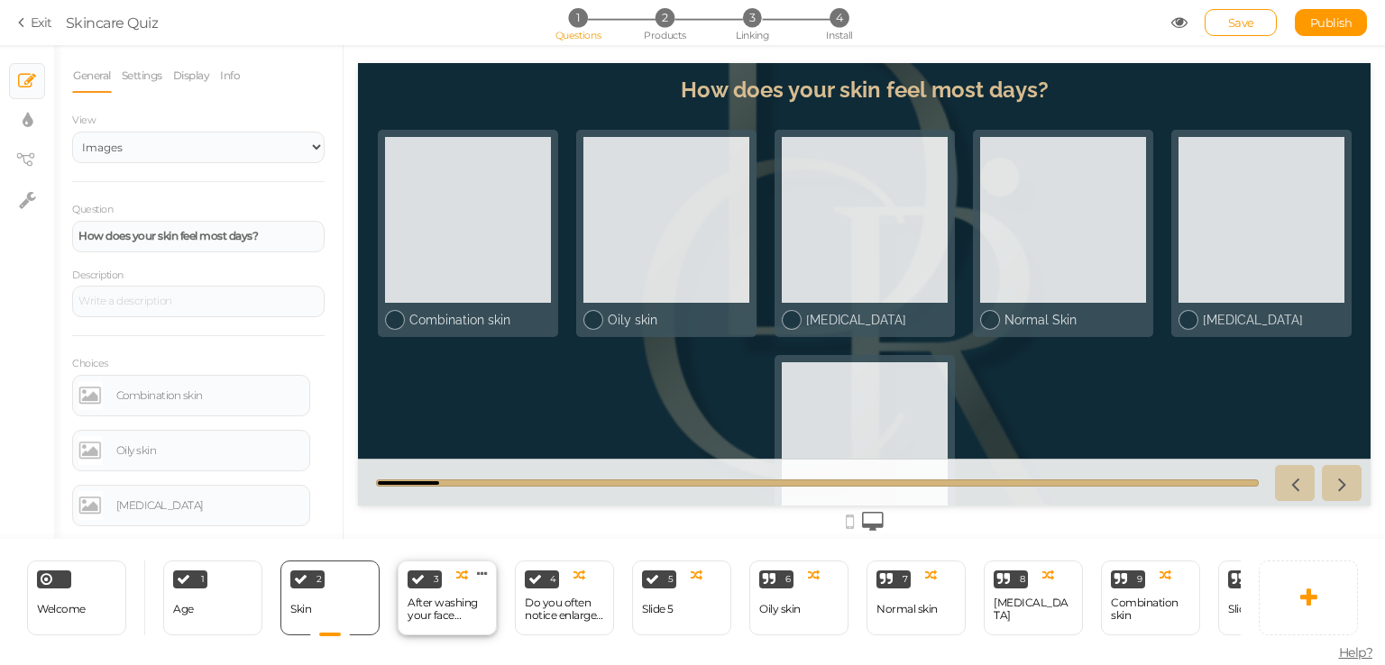
click at [445, 635] on div at bounding box center [447, 636] width 40 height 2
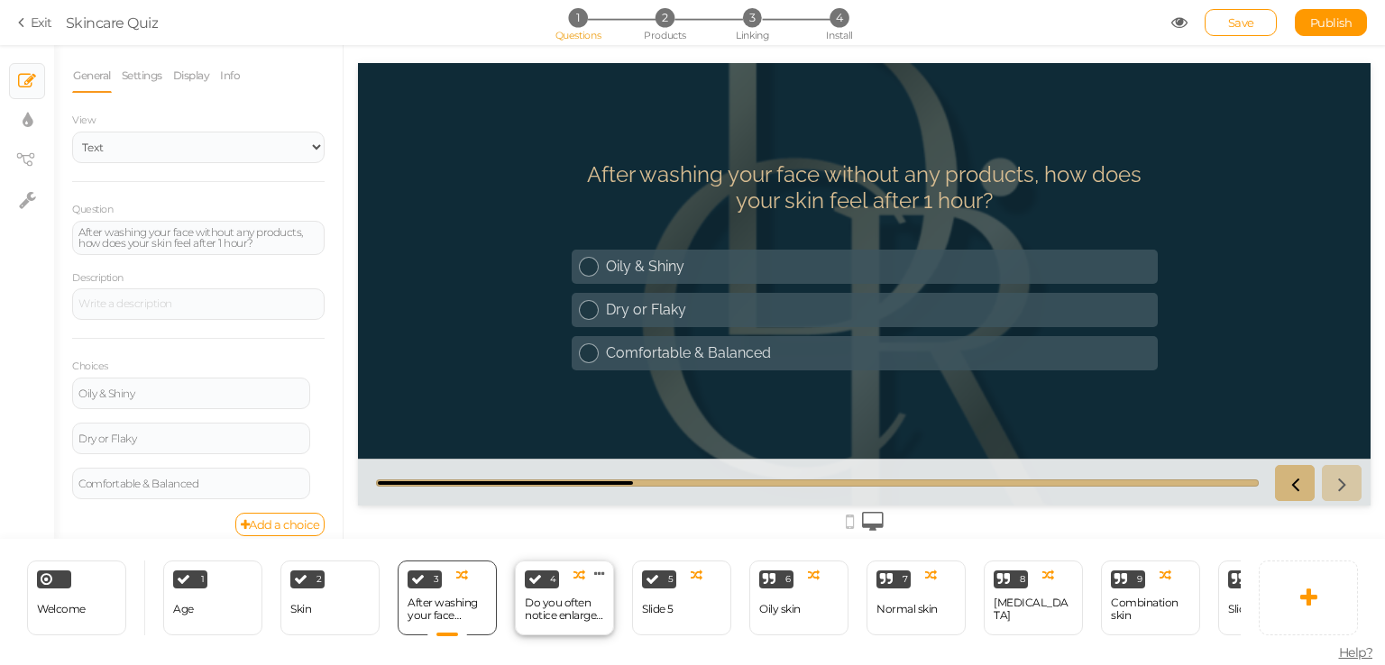
click at [566, 603] on div "Do you often notice enlarged pores or blackheads/acne?" at bounding box center [564, 609] width 79 height 25
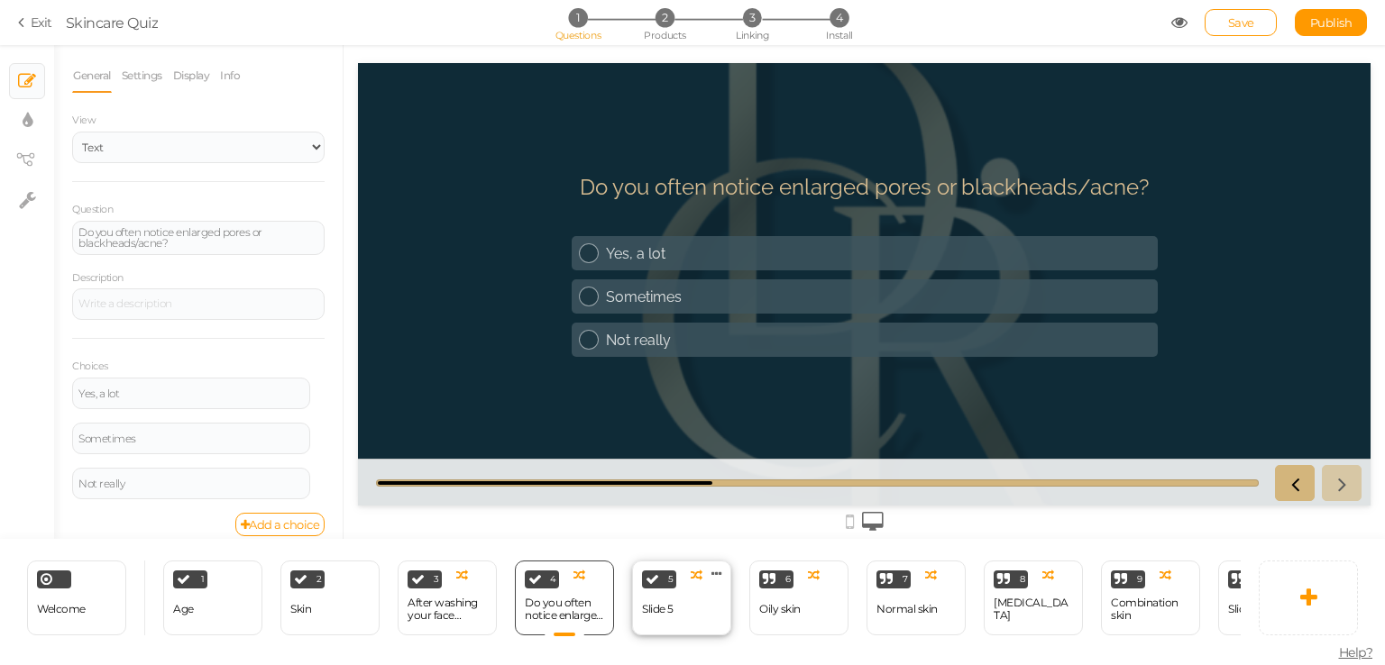
click at [649, 614] on div "Slide 5" at bounding box center [658, 610] width 32 height 32
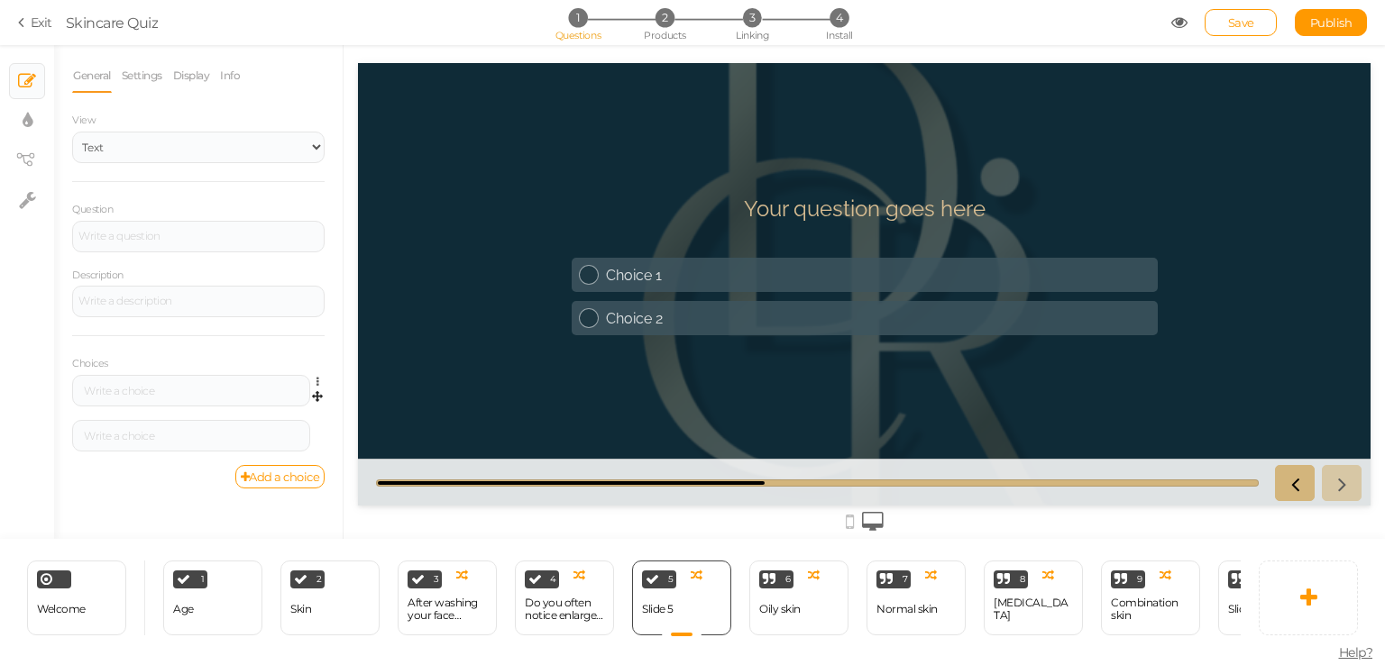
click at [92, 408] on div "Settings Delete" at bounding box center [198, 397] width 252 height 45
click at [694, 607] on div "5 Slide 5 × Define the conditions to show this slide. Clone Change type Delete" at bounding box center [681, 598] width 99 height 75
click at [177, 242] on div at bounding box center [198, 237] width 252 height 32
paste div
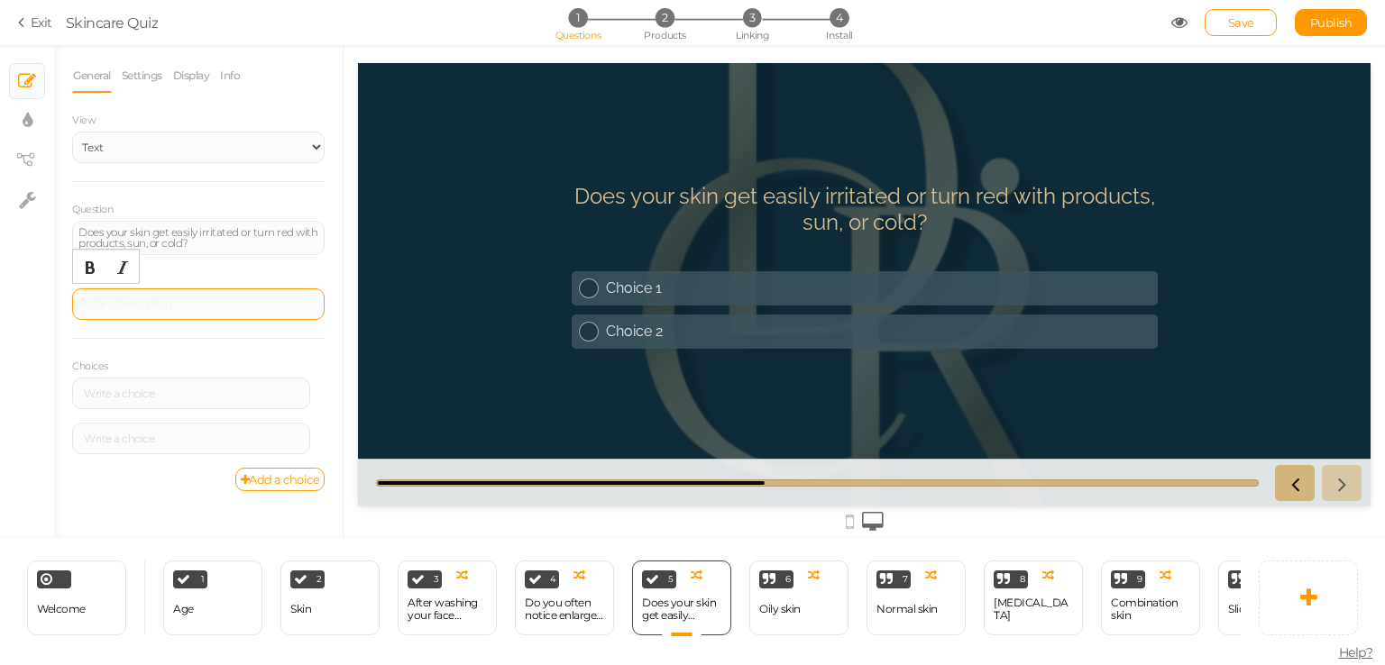
click at [152, 309] on div at bounding box center [198, 305] width 252 height 32
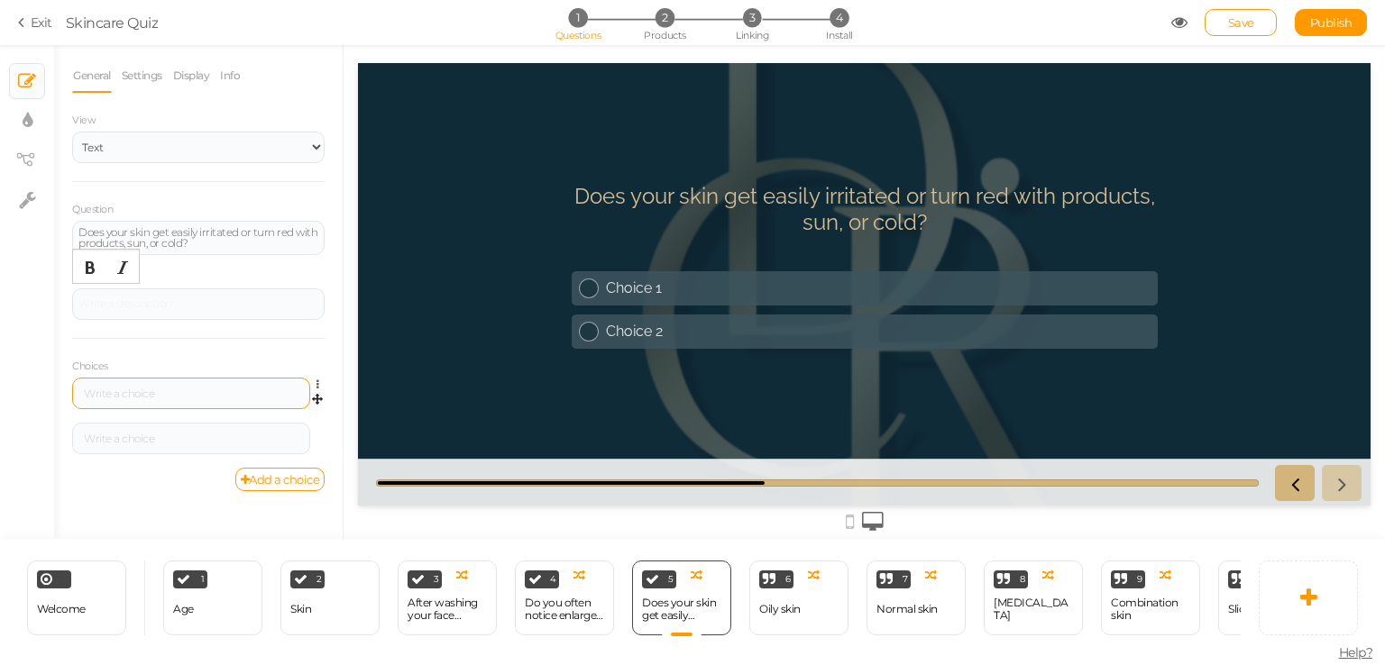
click at [145, 380] on div at bounding box center [191, 394] width 238 height 32
click at [155, 386] on div at bounding box center [191, 394] width 238 height 32
click at [180, 390] on div at bounding box center [190, 394] width 225 height 11
paste div
click at [137, 439] on div at bounding box center [190, 439] width 225 height 11
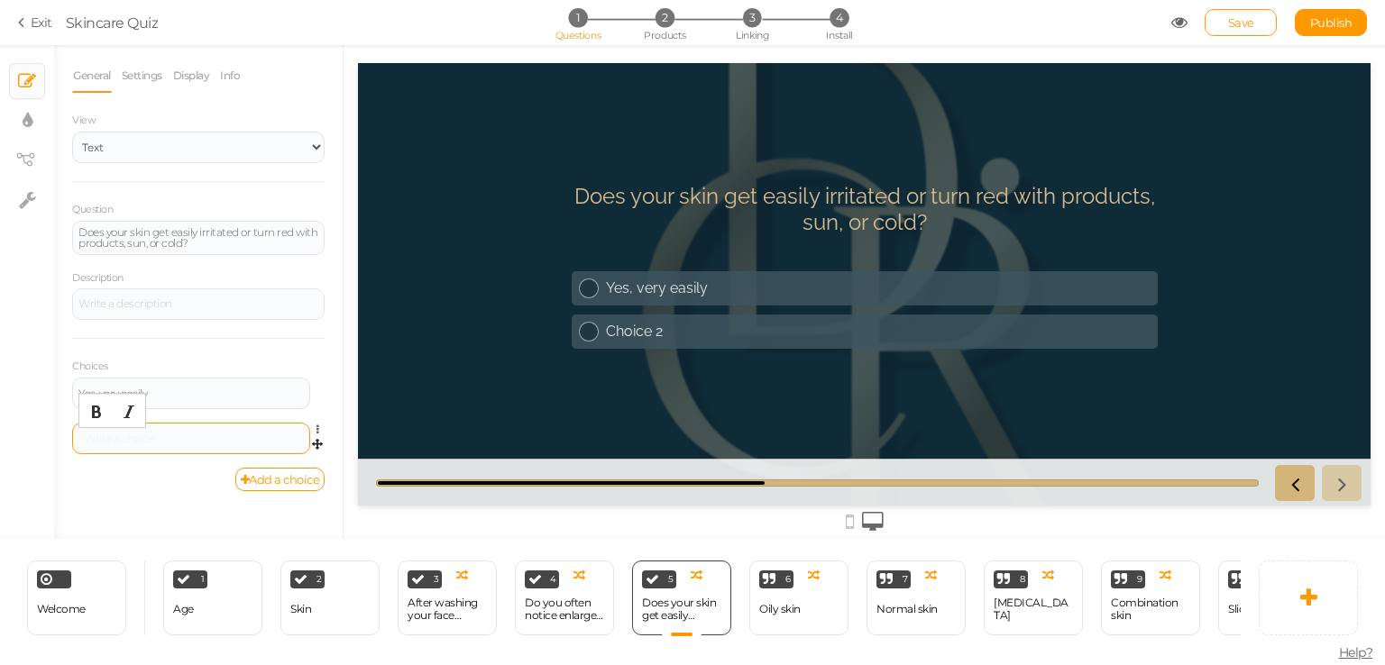
paste div
click at [285, 465] on div "Sometimes Settings Delete" at bounding box center [198, 445] width 252 height 45
click at [280, 481] on link "Add a choice" at bounding box center [280, 479] width 90 height 23
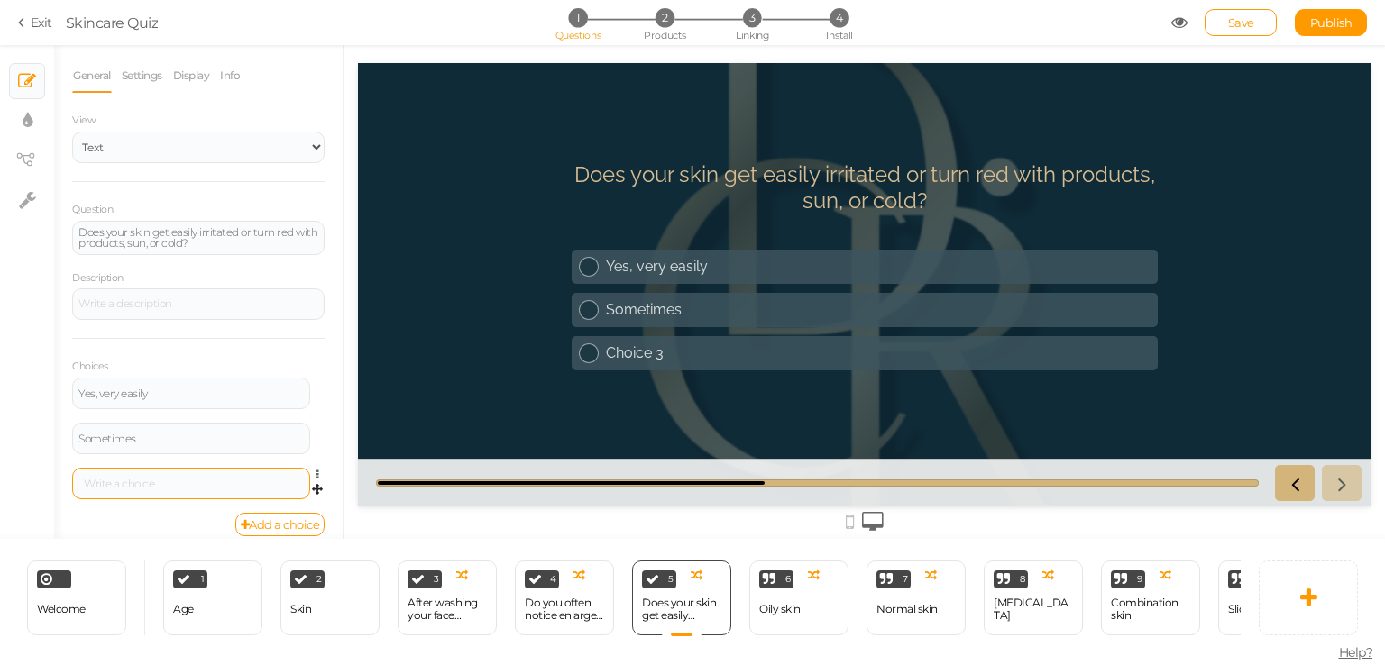
click at [122, 481] on div at bounding box center [190, 484] width 225 height 11
click at [133, 517] on div "Add a choice" at bounding box center [198, 524] width 252 height 23
